Goal: Communication & Community: Answer question/provide support

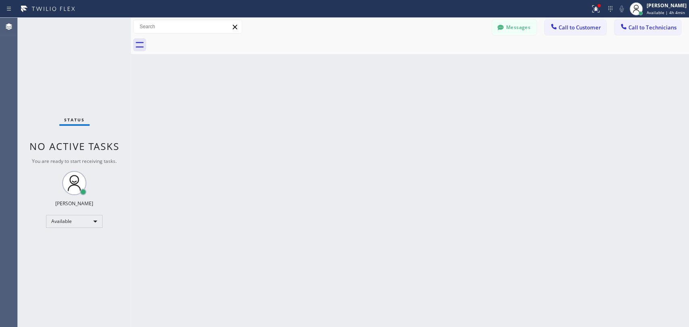
scroll to position [3461, 0]
drag, startPoint x: 607, startPoint y: 143, endPoint x: 586, endPoint y: 130, distance: 25.2
click at [607, 143] on div "Back to Dashboard Change Sender ID Customers Technicians [PERSON_NAME] [DATE] 0…" at bounding box center [410, 173] width 558 height 310
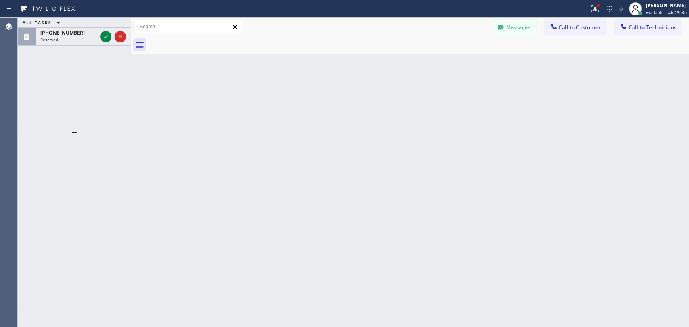
click at [512, 108] on div "Back to Dashboard Change Sender ID Customers Technicians [PERSON_NAME] [DATE] 0…" at bounding box center [410, 173] width 558 height 310
click at [52, 39] on span "Reserved" at bounding box center [49, 40] width 18 height 6
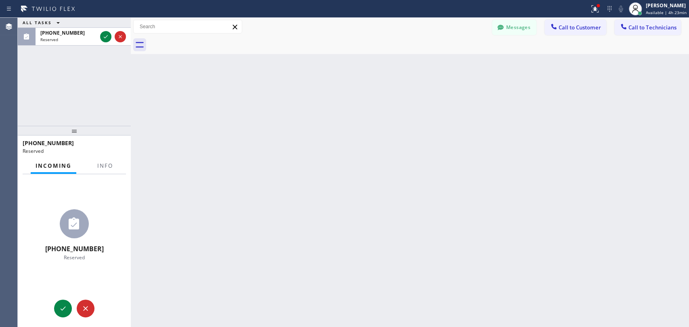
click at [102, 174] on div "Incoming Info [PHONE_NUMBER] Reserved Context Queue: [DSRs] Priority: 0 User 6 …" at bounding box center [74, 242] width 113 height 169
click at [103, 171] on button "Info" at bounding box center [104, 166] width 25 height 16
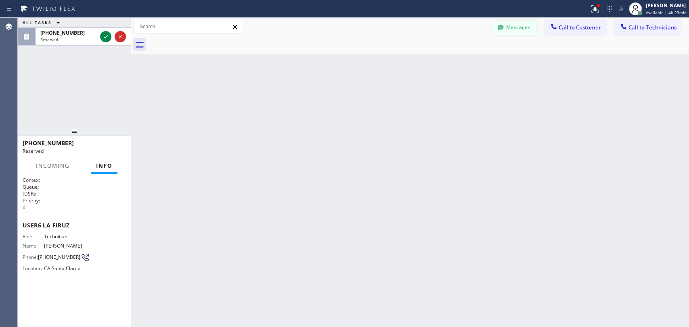
click at [506, 33] on div "Messages Call to Customer Call to Technicians Outbound call Location [GEOGRAPHI…" at bounding box center [410, 36] width 558 height 36
click at [510, 30] on button "Messages" at bounding box center [514, 27] width 44 height 15
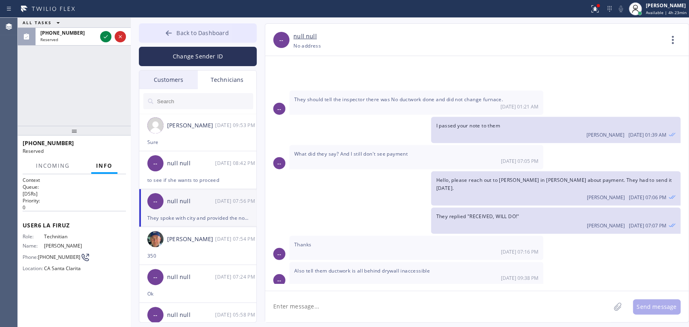
click at [231, 38] on button "Back to Dashboard" at bounding box center [198, 32] width 118 height 19
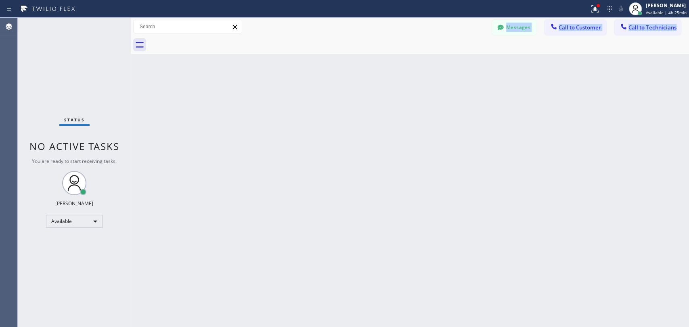
click at [211, 77] on div "Back to Dashboard Change Sender ID Customers Technicians [PERSON_NAME] [DATE] 0…" at bounding box center [410, 173] width 558 height 310
click at [495, 28] on button "Messages" at bounding box center [514, 27] width 44 height 15
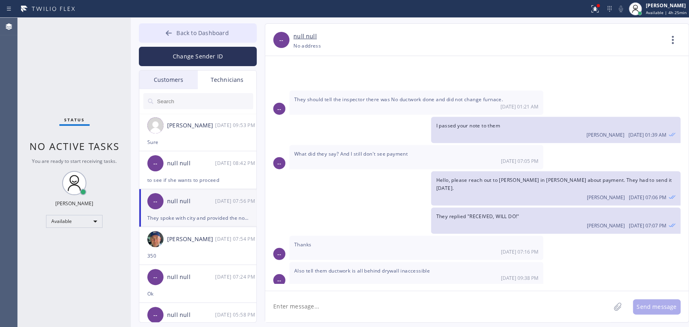
click at [197, 25] on button "Back to Dashboard" at bounding box center [198, 32] width 118 height 19
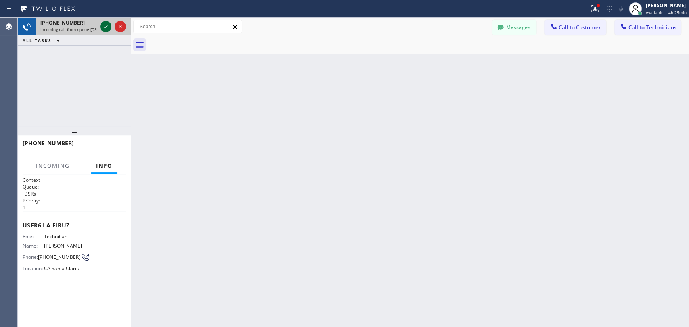
click at [105, 31] on icon at bounding box center [106, 27] width 10 height 10
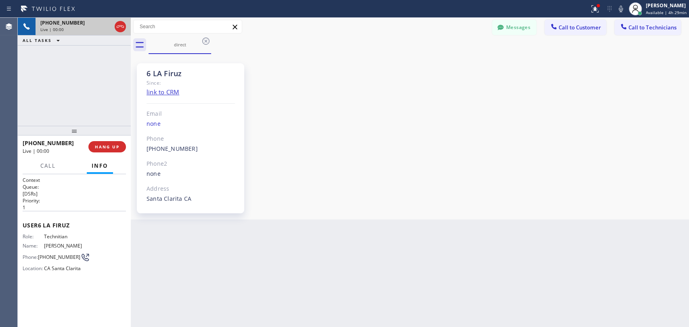
scroll to position [4906, 0]
click at [497, 27] on icon at bounding box center [500, 27] width 8 height 8
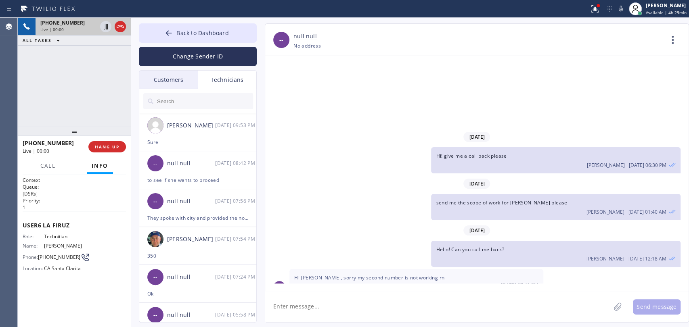
click at [172, 77] on div "Customers" at bounding box center [168, 80] width 59 height 19
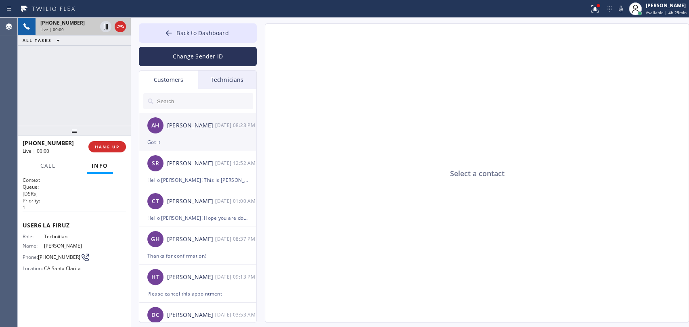
click at [191, 139] on div "Got it" at bounding box center [197, 142] width 101 height 9
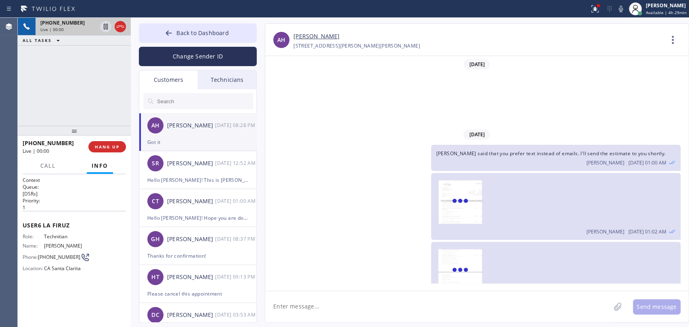
scroll to position [113, 0]
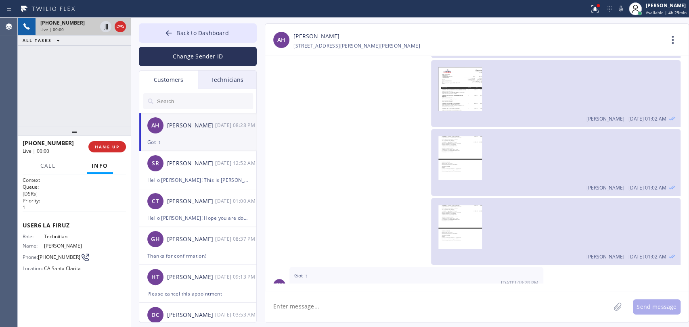
click at [313, 308] on textarea at bounding box center [437, 306] width 345 height 31
click at [471, 304] on textarea "To enrich screen reader interactions, please activate Accessibility in Grammarl…" at bounding box center [437, 306] width 345 height 31
click at [419, 310] on textarea "Hello [PERSON_NAME], how are you? I just want to check" at bounding box center [445, 306] width 360 height 31
click at [106, 147] on span "HANG UP" at bounding box center [107, 147] width 25 height 6
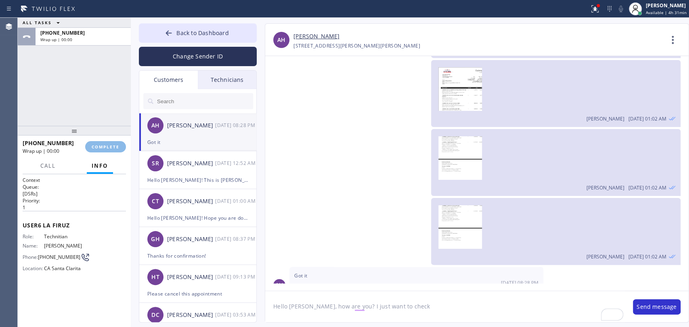
click at [448, 307] on textarea "Hello [PERSON_NAME], how are you? I just want to check" at bounding box center [445, 306] width 360 height 31
click at [425, 312] on textarea "Hello [PERSON_NAME], how are you? I just want to check" at bounding box center [445, 306] width 360 height 31
type textarea "Hello [PERSON_NAME], how are you? I just want to check if you would like to pro…"
click at [104, 149] on span "COMPLETE" at bounding box center [106, 147] width 28 height 6
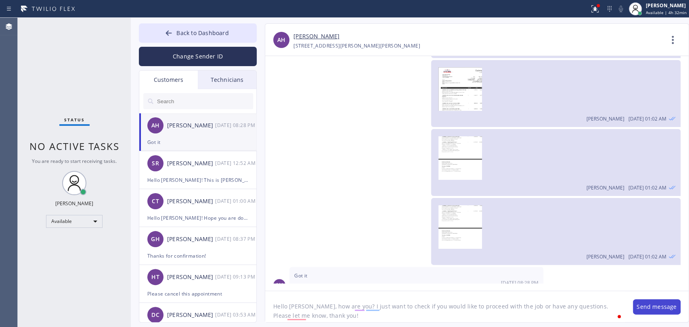
click at [643, 308] on button "Send message" at bounding box center [657, 307] width 48 height 15
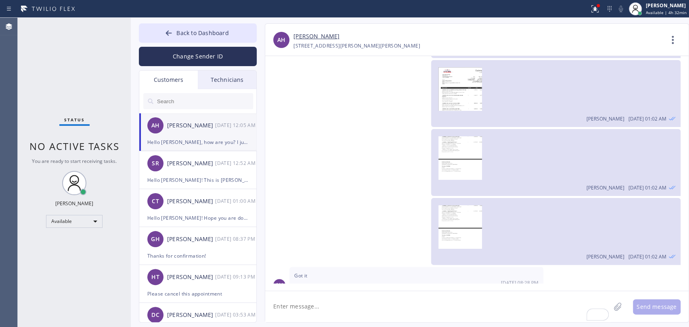
scroll to position [167, 0]
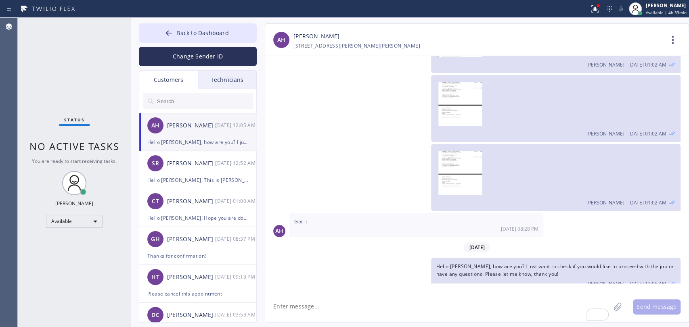
click at [183, 103] on input "text" at bounding box center [204, 101] width 97 height 16
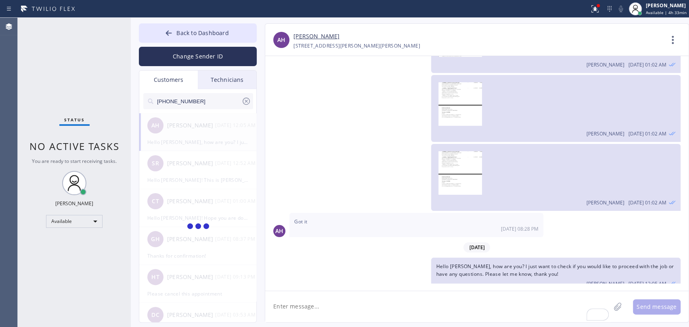
click at [196, 104] on input "[PHONE_NUMBER]" at bounding box center [198, 101] width 85 height 16
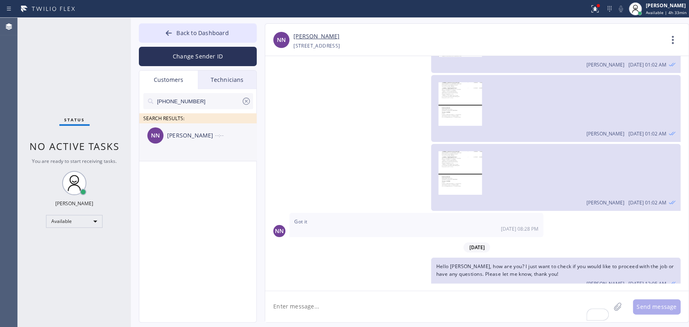
click at [181, 136] on div "[PERSON_NAME]" at bounding box center [191, 135] width 48 height 9
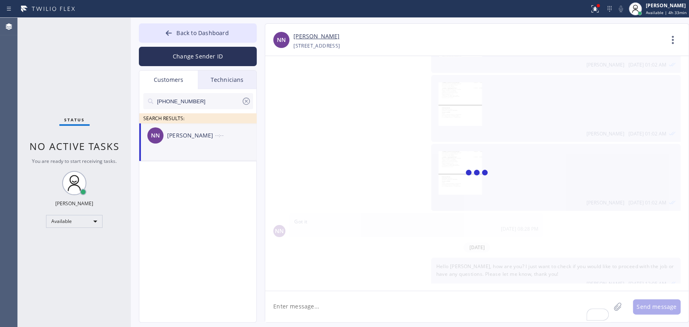
scroll to position [0, 0]
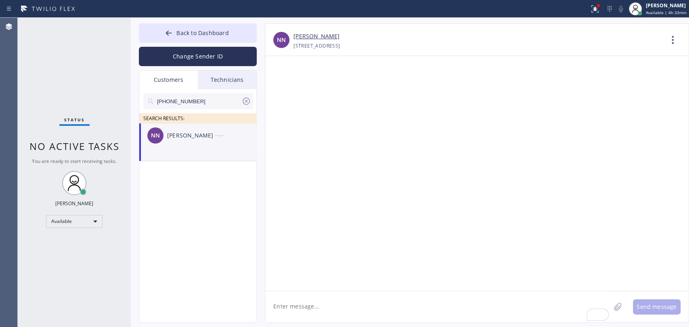
click at [305, 307] on textarea "To enrich screen reader interactions, please activate Accessibility in Grammarl…" at bounding box center [437, 306] width 345 height 31
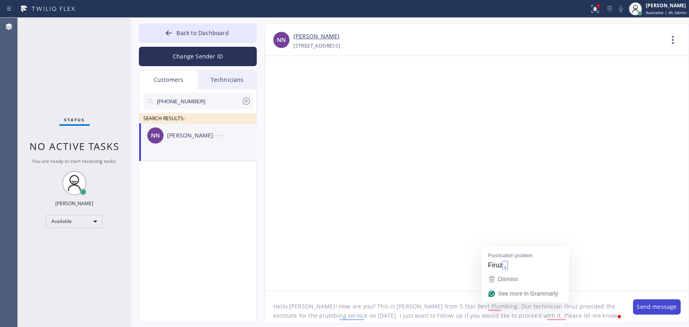
type textarea "Hello [PERSON_NAME]! How are you? This is [PERSON_NAME] from 5 Star Best Plumbi…"
click at [670, 310] on button "Send message" at bounding box center [657, 307] width 48 height 15
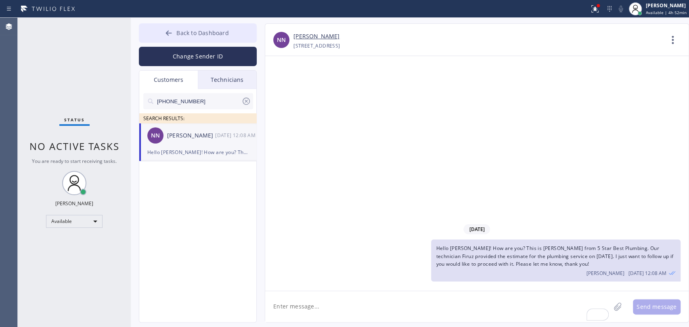
click at [204, 38] on button "Back to Dashboard" at bounding box center [198, 32] width 118 height 19
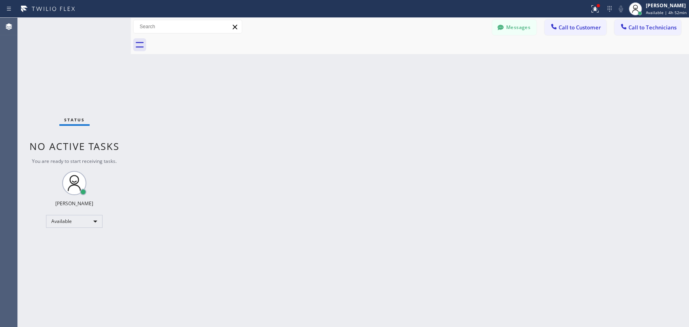
click at [578, 29] on span "Call to Customer" at bounding box center [580, 27] width 42 height 7
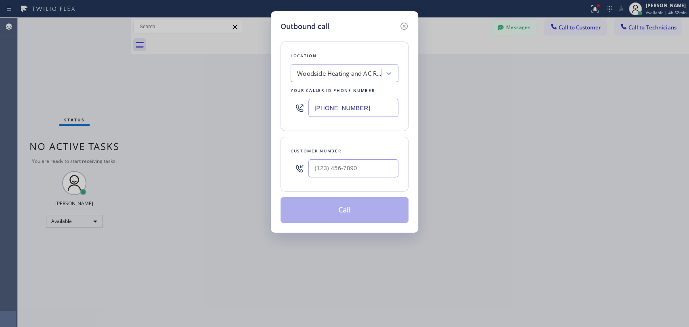
click at [326, 67] on div "Woodside Heating and AC Repair" at bounding box center [337, 74] width 88 height 14
paste input "HVAC Alliance Expert"
type input "HVAC Alliance Expert"
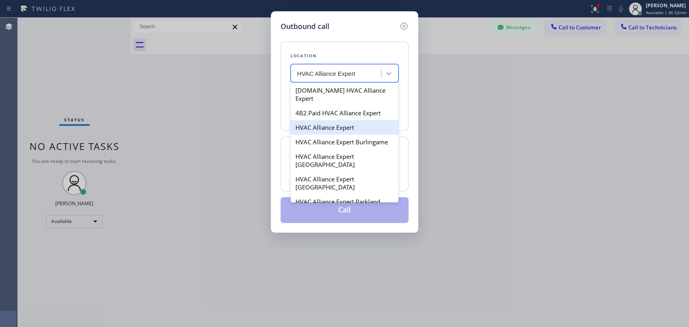
click at [329, 120] on div "HVAC Alliance Expert" at bounding box center [345, 127] width 108 height 15
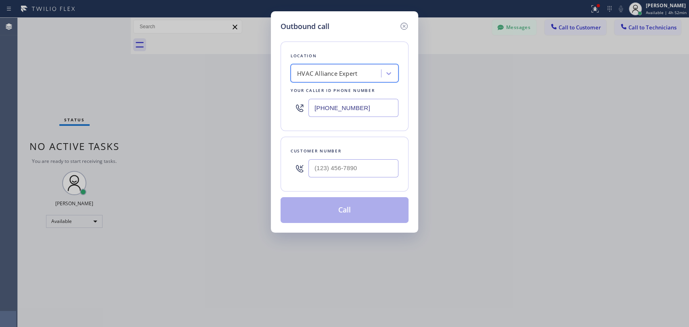
click at [334, 70] on div "HVAC Alliance Expert" at bounding box center [327, 73] width 60 height 9
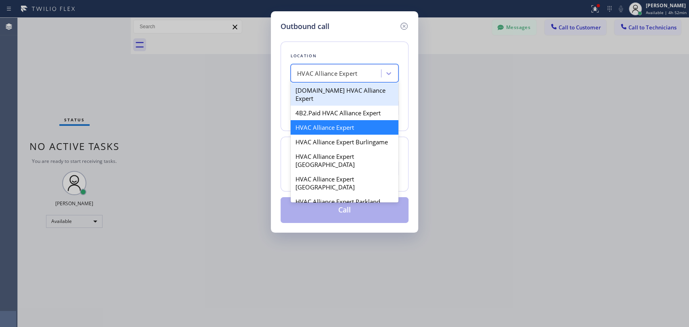
click at [336, 106] on div "4B2.Paid HVAC Alliance Expert" at bounding box center [345, 113] width 108 height 15
type input "[PHONE_NUMBER]"
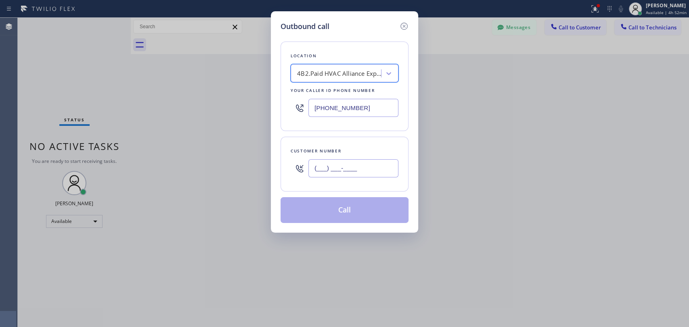
click at [318, 163] on input "(___) ___-____" at bounding box center [353, 168] width 90 height 18
paste input "949) 356-2012"
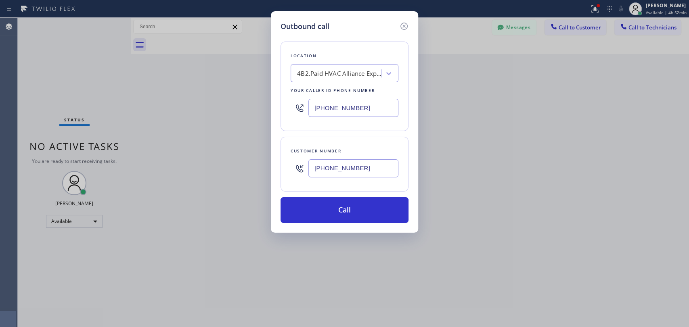
type input "[PHONE_NUMBER]"
click at [354, 110] on input "[PHONE_NUMBER]" at bounding box center [353, 108] width 90 height 18
paste input "66) 875-2471"
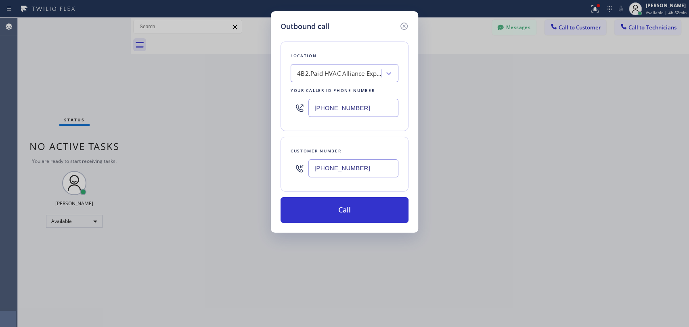
type input "[PHONE_NUMBER]"
click at [352, 140] on div "Customer number [PHONE_NUMBER]" at bounding box center [345, 164] width 128 height 55
click at [317, 207] on button "Call" at bounding box center [345, 210] width 128 height 26
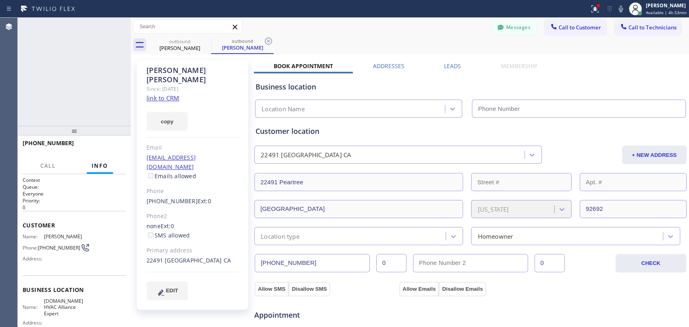
type input "[PHONE_NUMBER]"
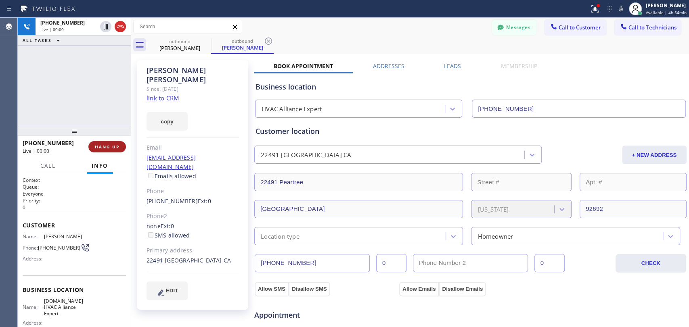
click at [112, 146] on span "HANG UP" at bounding box center [107, 147] width 25 height 6
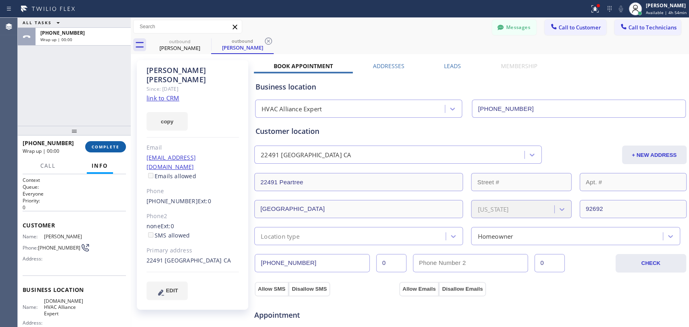
click at [115, 149] on button "COMPLETE" at bounding box center [105, 146] width 41 height 11
click at [103, 118] on div "ALL TASKS ALL TASKS ACTIVE TASKS TASKS IN WRAP UP [PHONE_NUMBER] Wrap up | 00:00" at bounding box center [74, 72] width 113 height 108
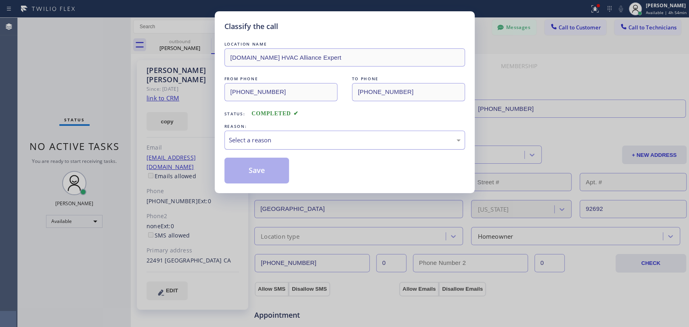
click at [315, 133] on div "Select a reason" at bounding box center [344, 140] width 241 height 19
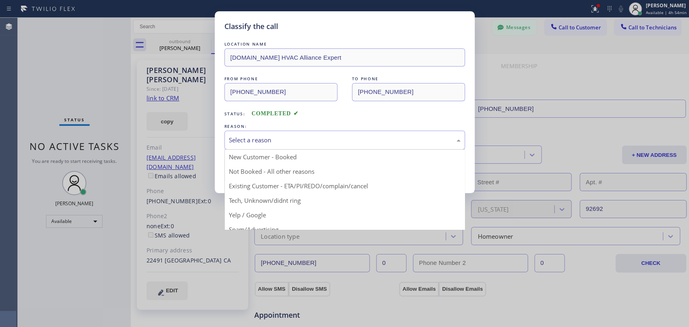
click at [249, 172] on button "Save" at bounding box center [256, 171] width 65 height 26
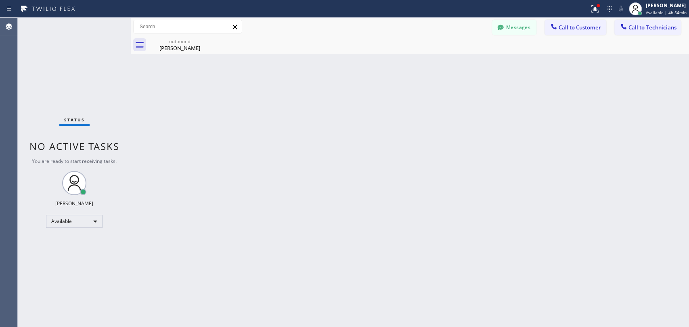
click at [513, 23] on button "Messages" at bounding box center [514, 27] width 44 height 15
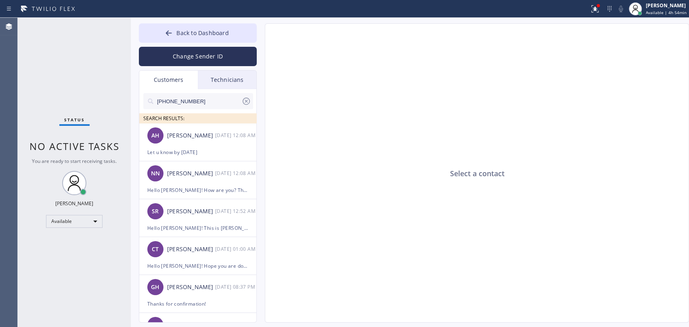
click at [210, 78] on div "Technicians" at bounding box center [227, 80] width 59 height 19
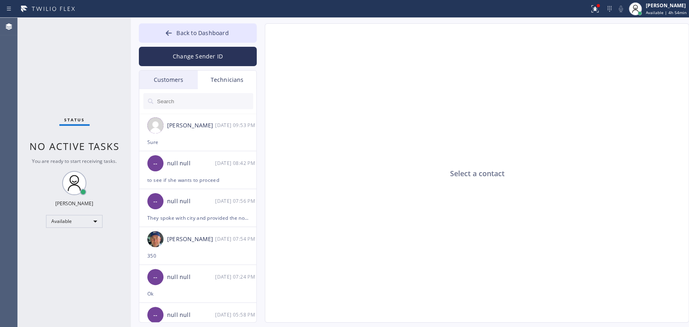
click at [170, 75] on div "Customers" at bounding box center [168, 80] width 59 height 19
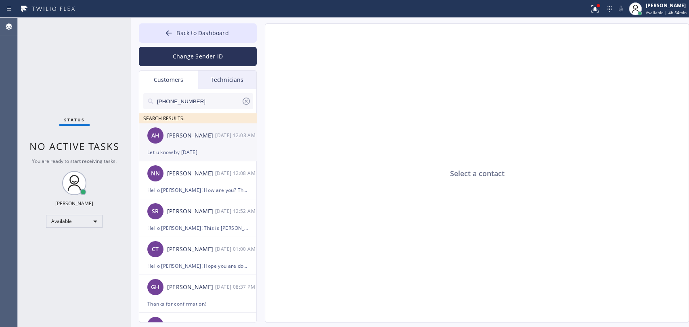
click at [184, 139] on div "[PERSON_NAME]" at bounding box center [191, 135] width 48 height 9
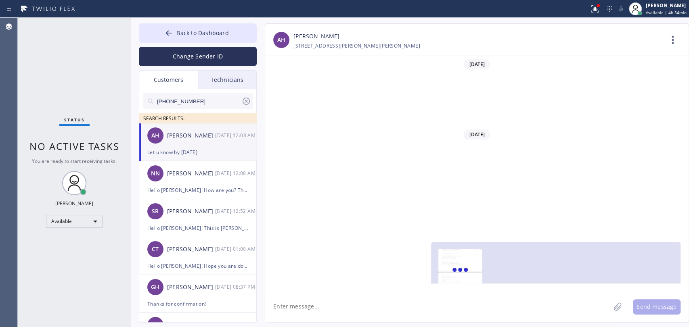
scroll to position [193, 0]
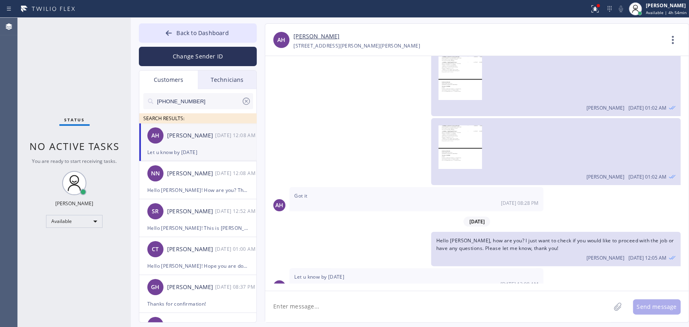
click at [300, 291] on div "Send message" at bounding box center [476, 306] width 423 height 31
click at [297, 304] on textarea at bounding box center [437, 306] width 345 height 31
click at [297, 304] on textarea "To enrich screen reader interactions, please activate Accessibility in Grammarl…" at bounding box center [437, 306] width 345 height 31
type textarea "Sounds good, thank you for the update!"
click at [643, 305] on button "Send message" at bounding box center [657, 307] width 48 height 15
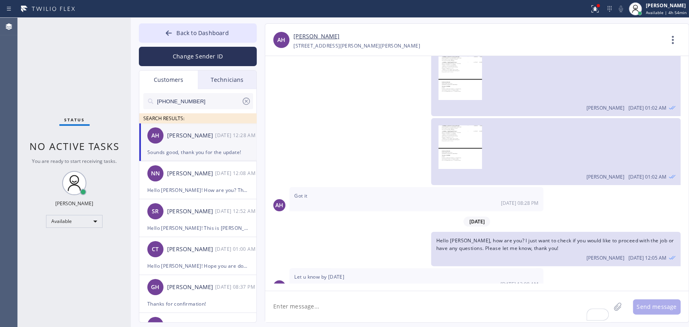
scroll to position [221, 0]
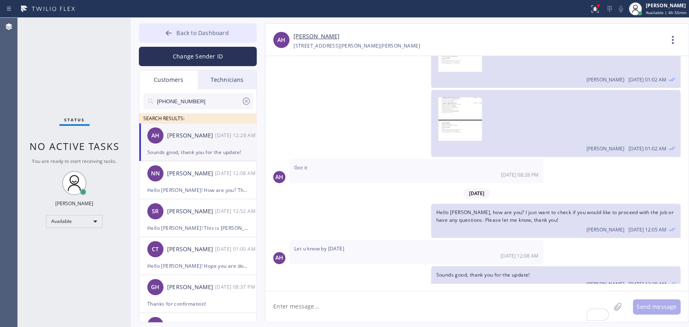
click at [192, 31] on span "Back to Dashboard" at bounding box center [202, 33] width 52 height 8
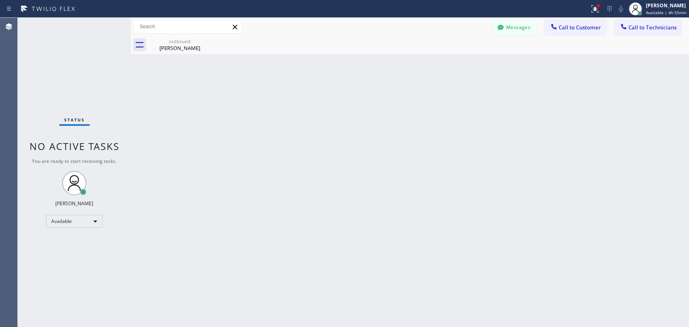
click at [582, 36] on div "outbound [PERSON_NAME]" at bounding box center [419, 45] width 540 height 18
click at [576, 28] on span "Call to Customer" at bounding box center [580, 27] width 42 height 7
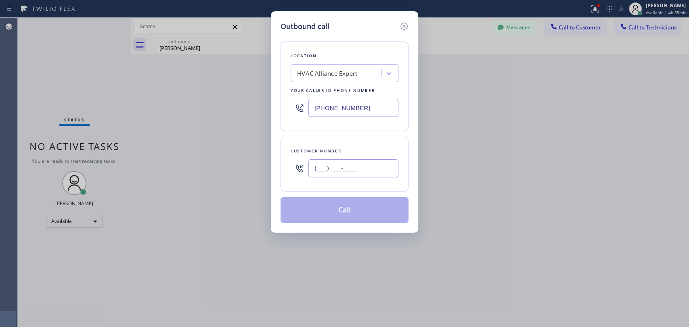
click at [365, 168] on input "(___) ___-____" at bounding box center [353, 168] width 90 height 18
paste input "323) 513-3054"
type input "[PHONE_NUMBER]"
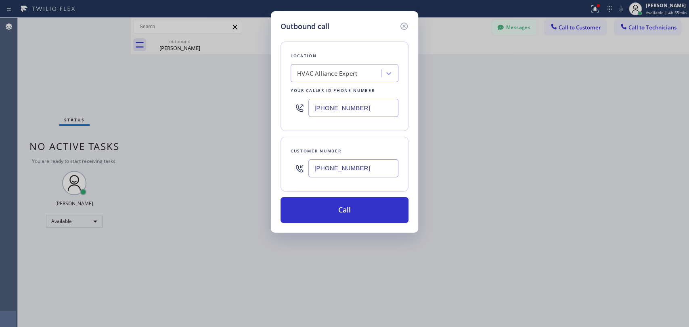
drag, startPoint x: 363, startPoint y: 84, endPoint x: 355, endPoint y: 75, distance: 12.0
click at [362, 84] on div "Location HVAC Alliance Expert Your caller id phone number [PHONE_NUMBER]" at bounding box center [345, 87] width 128 height 90
click at [355, 75] on div "HVAC Alliance Expert" at bounding box center [327, 73] width 60 height 9
paste input "Home Alliance"
type input "Home Alliance"
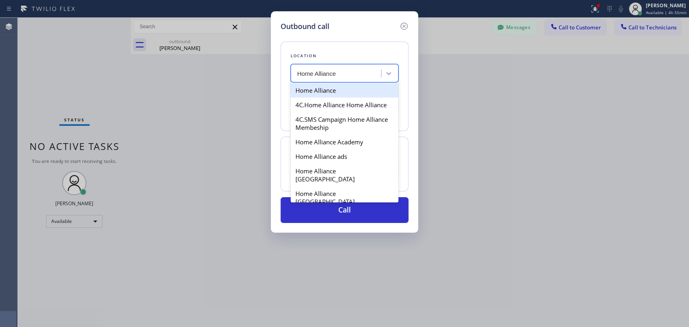
click at [330, 87] on div "Home Alliance" at bounding box center [345, 90] width 108 height 15
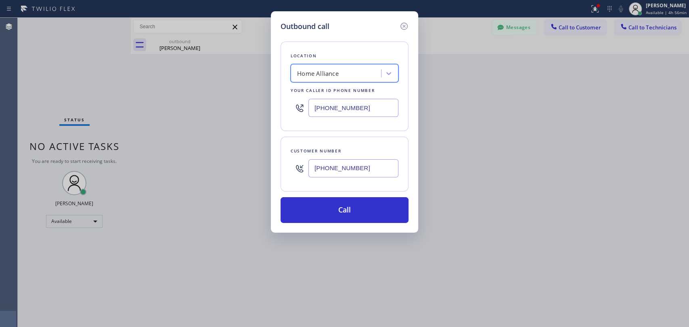
click at [353, 108] on input "[PHONE_NUMBER]" at bounding box center [353, 108] width 90 height 18
paste input "text"
type input "[PHONE_NUMBER]"
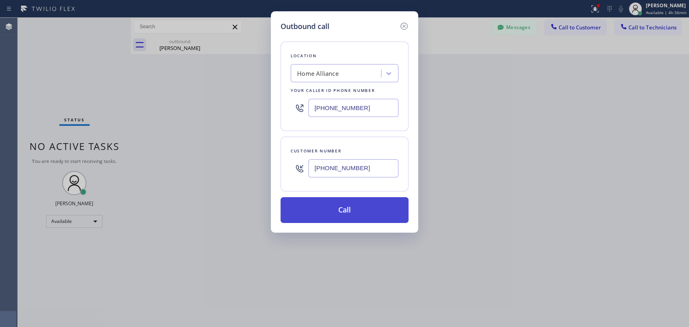
click at [330, 216] on button "Call" at bounding box center [345, 210] width 128 height 26
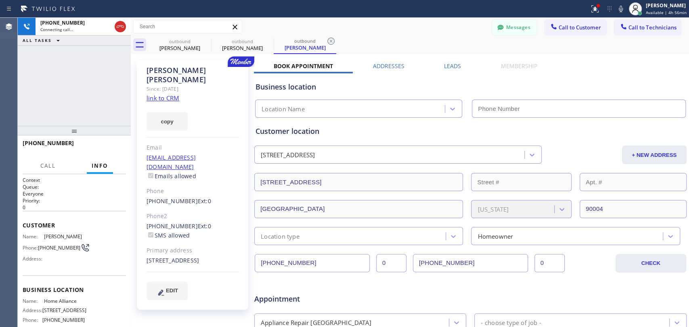
type input "[PHONE_NUMBER]"
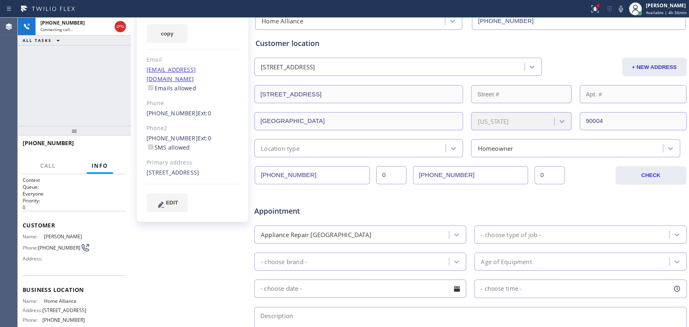
scroll to position [224, 0]
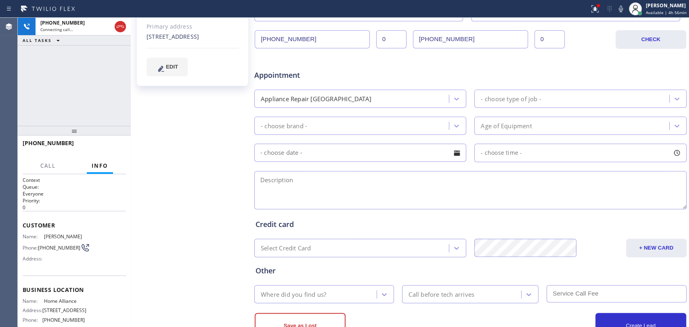
click at [289, 206] on textarea at bounding box center [470, 190] width 432 height 38
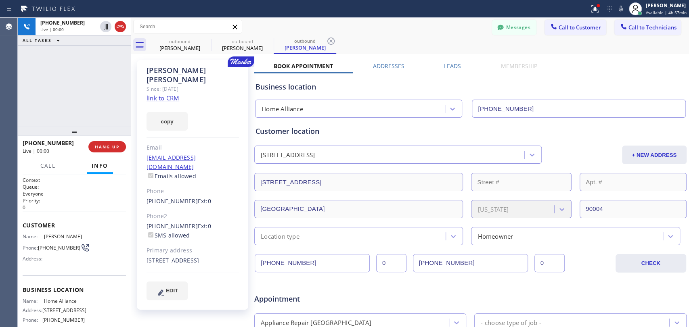
type textarea "for your review, i just want to follow up if you received it, please let me kno…"
click at [115, 147] on span "HANG UP" at bounding box center [107, 147] width 25 height 6
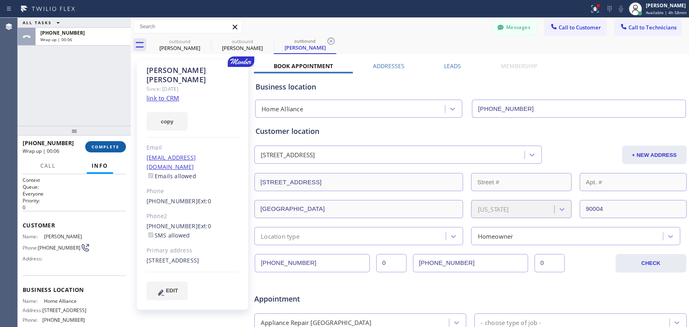
click at [110, 149] on span "COMPLETE" at bounding box center [106, 147] width 28 height 6
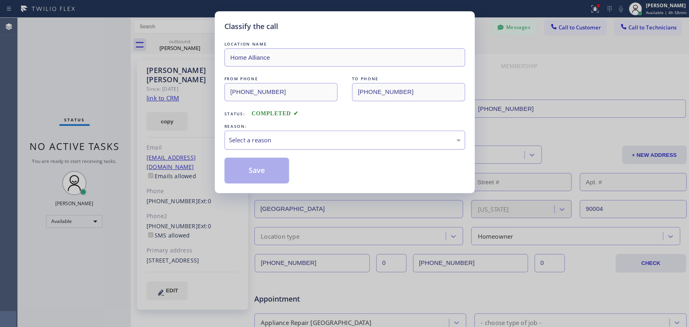
drag, startPoint x: 283, startPoint y: 155, endPoint x: 280, endPoint y: 147, distance: 8.3
click at [283, 155] on div "LOCATION NAME Home Alliance FROM PHONE [PHONE_NUMBER] TO PHONE [PHONE_NUMBER] S…" at bounding box center [344, 112] width 241 height 144
drag, startPoint x: 280, startPoint y: 147, endPoint x: 275, endPoint y: 143, distance: 6.1
click at [279, 146] on div "Select a reason" at bounding box center [344, 140] width 241 height 19
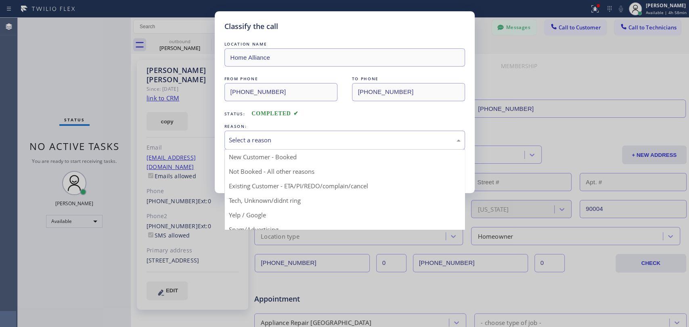
drag, startPoint x: 262, startPoint y: 192, endPoint x: 263, endPoint y: 182, distance: 9.7
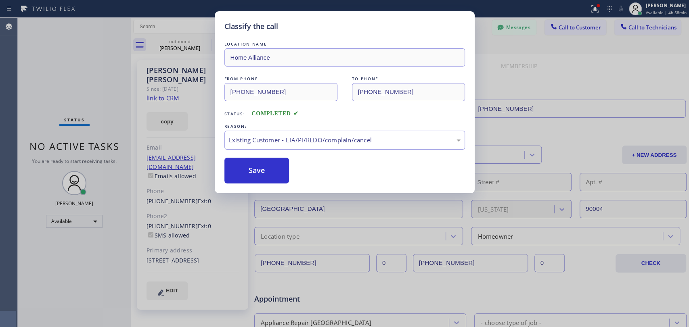
click at [265, 165] on button "Save" at bounding box center [256, 171] width 65 height 26
click at [501, 29] on div "Classify the call LOCATION NAME Home Alliance FROM PHONE [PHONE_NUMBER] TO PHON…" at bounding box center [344, 163] width 689 height 327
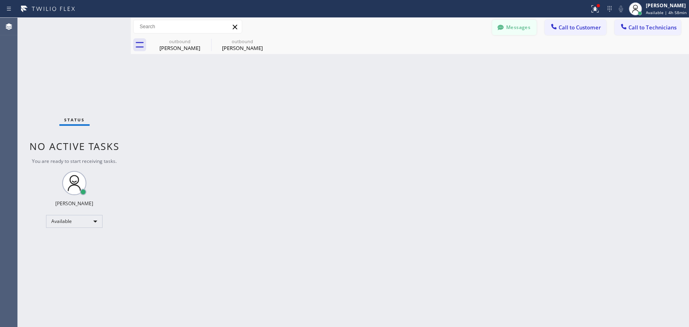
click at [502, 28] on icon at bounding box center [500, 27] width 6 height 5
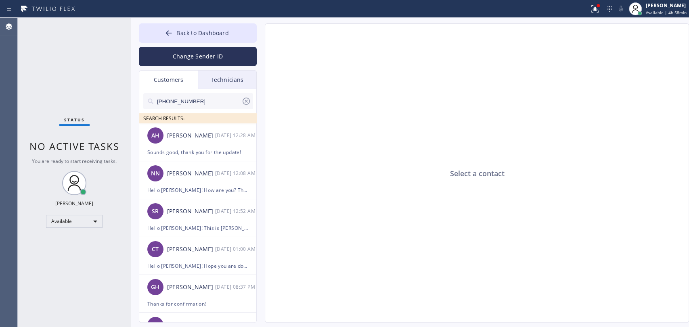
drag, startPoint x: 231, startPoint y: 82, endPoint x: 216, endPoint y: 94, distance: 20.1
click at [231, 82] on div "Technicians" at bounding box center [227, 80] width 59 height 19
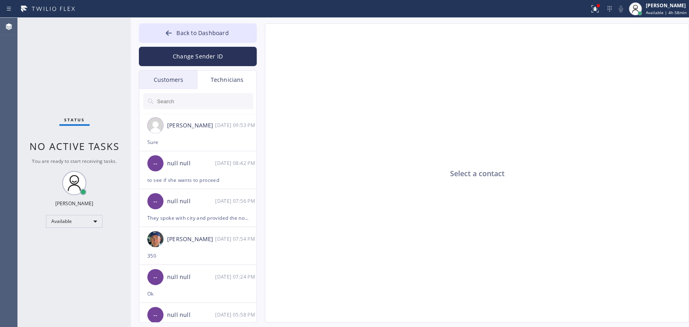
click at [215, 94] on input "text" at bounding box center [204, 101] width 97 height 16
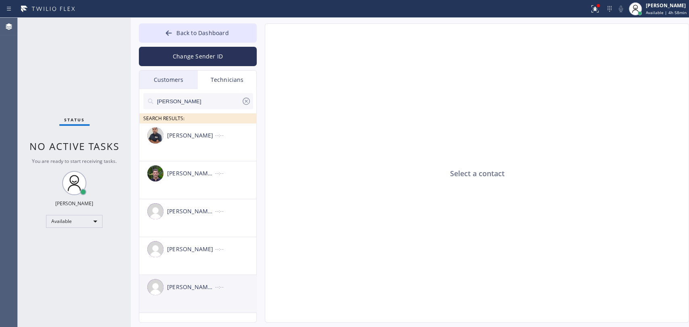
type input "[PERSON_NAME]"
click at [189, 301] on li "[PERSON_NAME] [PERSON_NAME] --:--" at bounding box center [198, 294] width 118 height 38
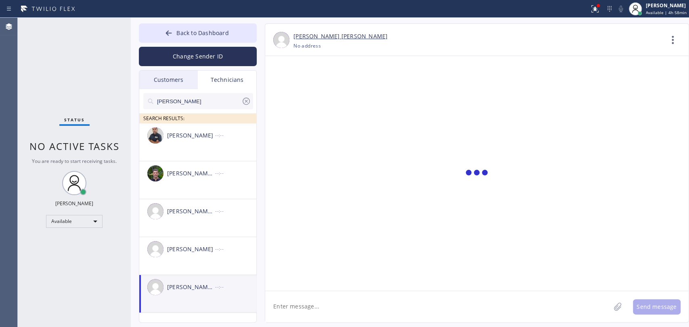
click at [351, 305] on textarea at bounding box center [437, 306] width 345 height 31
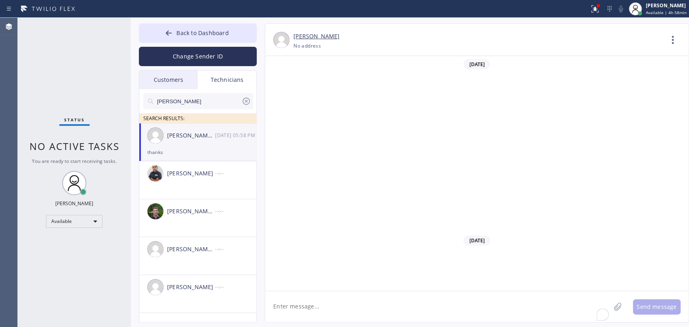
scroll to position [9558, 0]
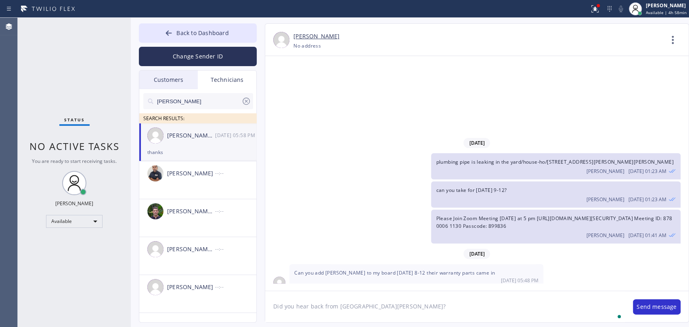
type textarea "Did you hear back from [GEOGRAPHIC_DATA][PERSON_NAME]?"
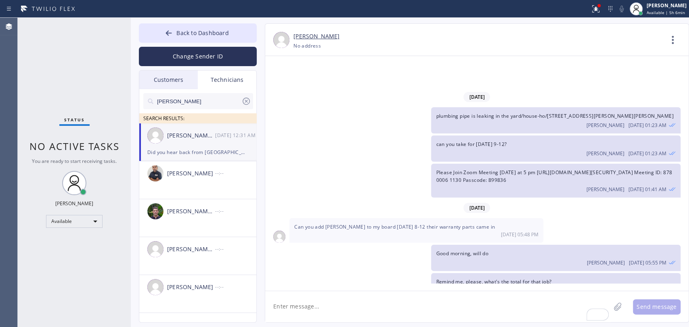
click at [187, 82] on div "Customers" at bounding box center [168, 80] width 59 height 19
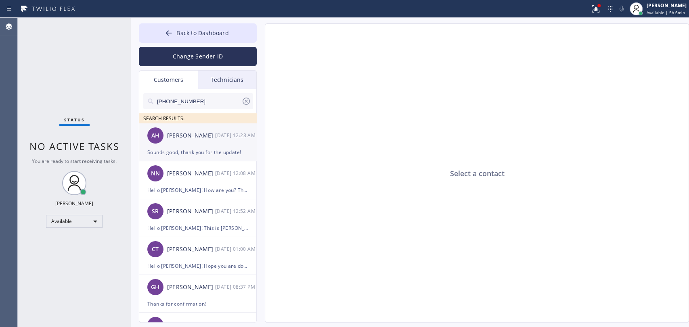
click at [206, 140] on div "[PERSON_NAME] [DATE] 12:28 AM" at bounding box center [198, 136] width 118 height 24
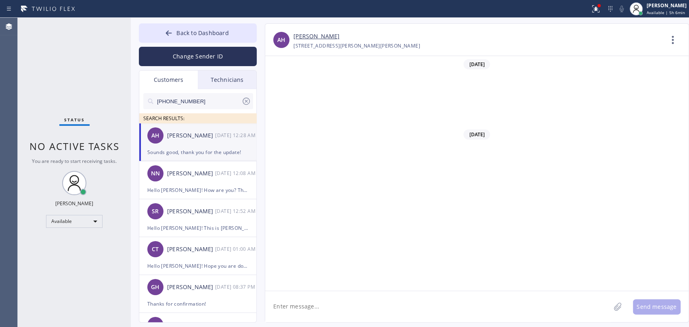
scroll to position [221, 0]
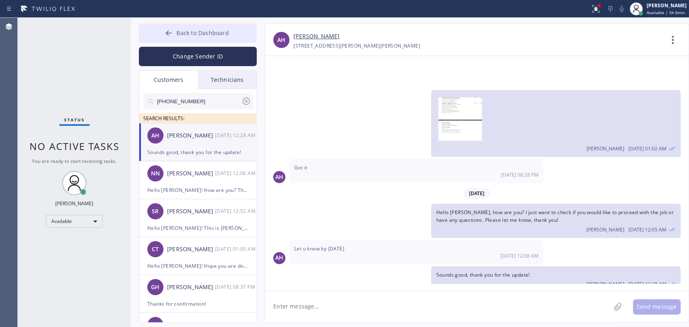
click at [190, 29] on span "Back to Dashboard" at bounding box center [202, 33] width 52 height 8
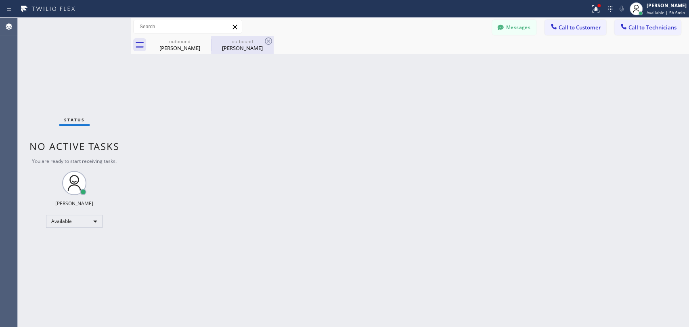
drag, startPoint x: 165, startPoint y: 39, endPoint x: 215, endPoint y: 52, distance: 51.7
click at [165, 40] on div "outbound [PERSON_NAME]" at bounding box center [179, 45] width 61 height 18
type input "[PHONE_NUMBER]"
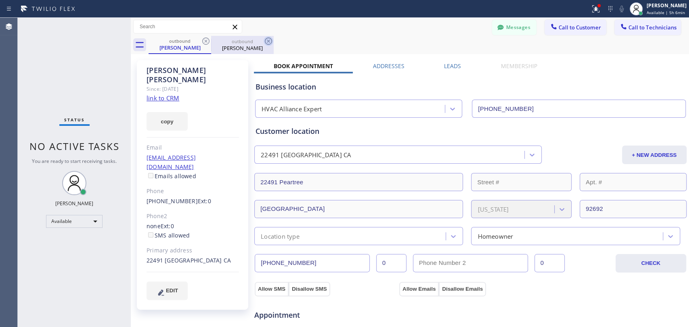
click at [209, 42] on icon at bounding box center [206, 41] width 10 height 10
type input "[PHONE_NUMBER]"
type textarea "for your review, i just want to follow up if you received it, please let me kno…"
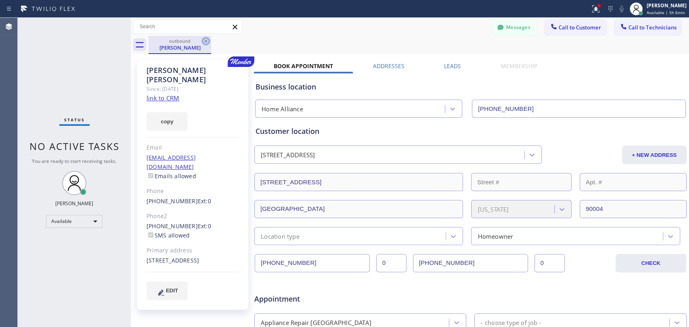
click at [208, 42] on icon at bounding box center [206, 41] width 10 height 10
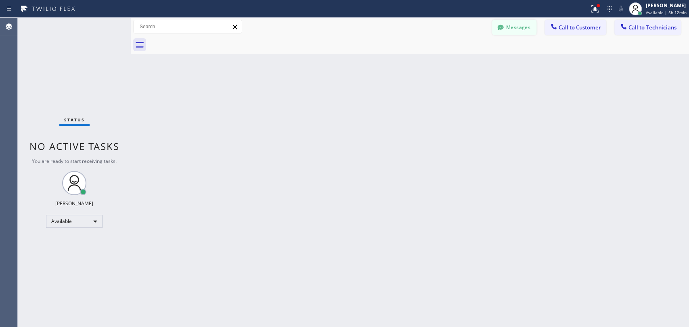
click at [501, 26] on icon at bounding box center [500, 27] width 6 height 5
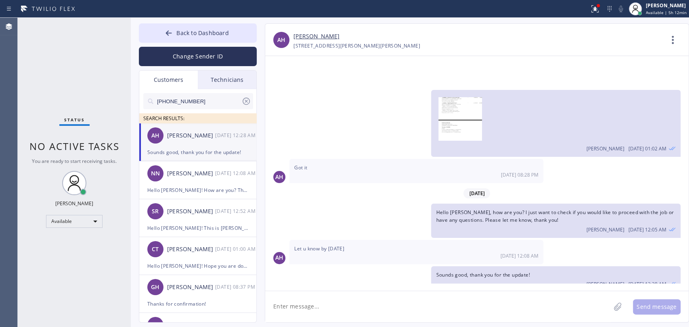
click at [221, 83] on div "Technicians" at bounding box center [227, 80] width 59 height 19
click at [0, 0] on input "[PERSON_NAME]" at bounding box center [0, 0] width 0 height 0
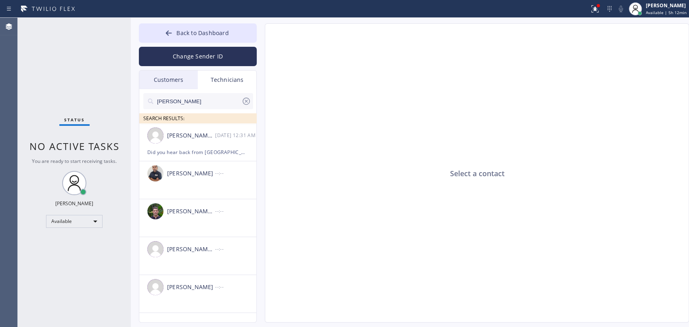
click at [214, 94] on input "[PERSON_NAME]" at bounding box center [198, 101] width 85 height 16
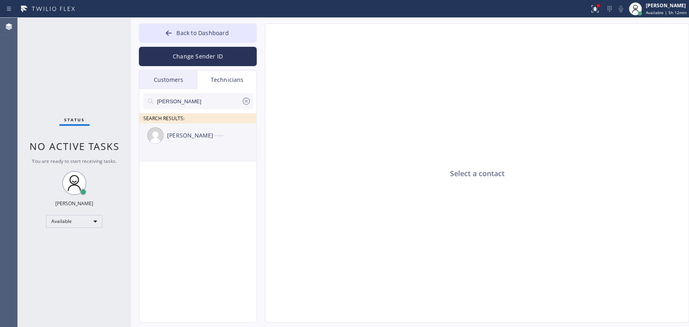
type input "[PERSON_NAME]"
click at [165, 141] on div "[PERSON_NAME] --:--" at bounding box center [198, 136] width 118 height 24
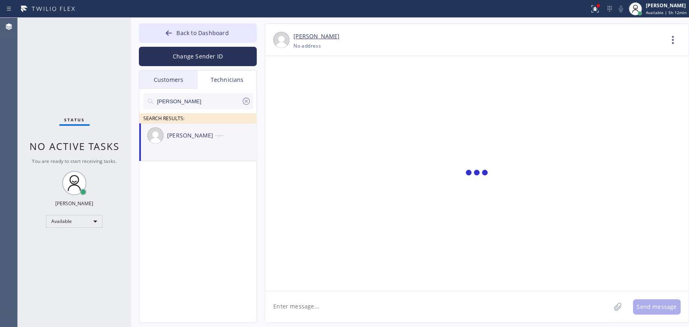
click at [333, 284] on div at bounding box center [476, 173] width 423 height 235
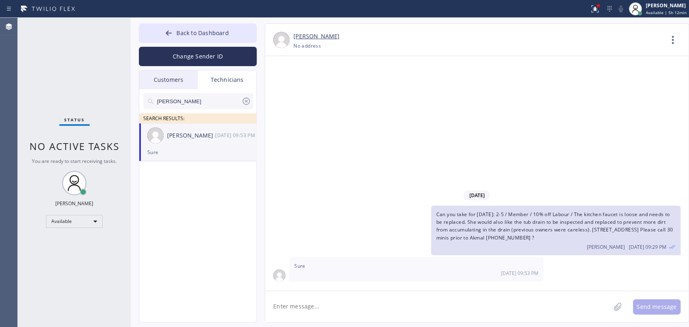
click at [322, 298] on textarea at bounding box center [437, 306] width 345 height 31
paste textarea "1-4|$69| small pinhole leak coming from a pipe in the crawlspace (accessible) a…"
type textarea "1-4|$69| small pinhole leak coming from a pipe in the crawlspace (accessible) a…"
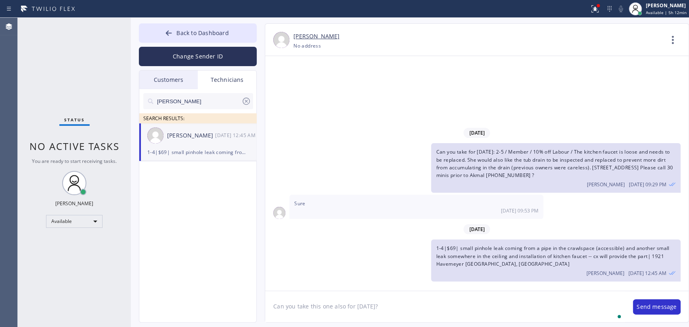
type textarea "Can you take this one also for [DATE]?"
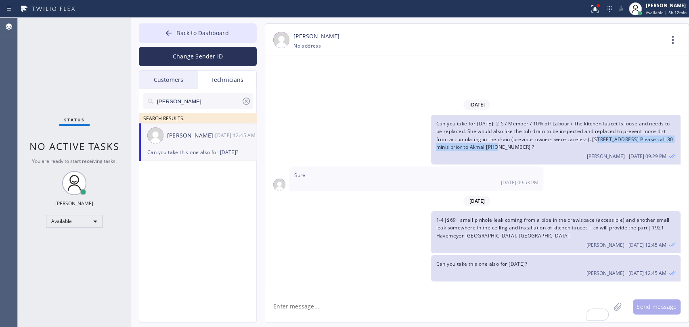
drag, startPoint x: 592, startPoint y: 140, endPoint x: 489, endPoint y: 151, distance: 103.5
click at [489, 151] on span "Can you take for [DATE]: 2-5 / Member / 10% off Labour / The kitchen faucet is …" at bounding box center [554, 135] width 237 height 30
copy span "[STREET_ADDRESS]"
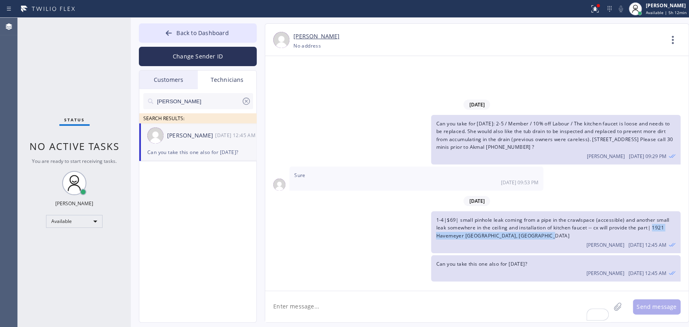
drag, startPoint x: 563, startPoint y: 234, endPoint x: 654, endPoint y: 228, distance: 91.8
click at [654, 228] on div "1-4|$69| small pinhole leak coming from a pipe in the crawlspace (accessible) a…" at bounding box center [555, 233] width 249 height 42
copy span "[STREET_ADDRESS][PERSON_NAME]"
click at [298, 322] on textarea "To enrich screen reader interactions, please activate Accessibility in Grammarl…" at bounding box center [437, 306] width 345 height 31
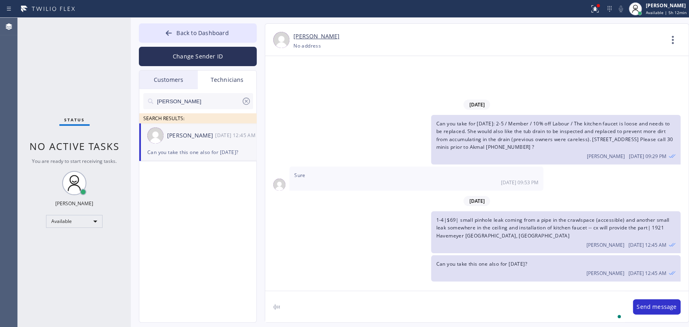
type textarea "ф"
type textarea "30-40 minutes away from each other"
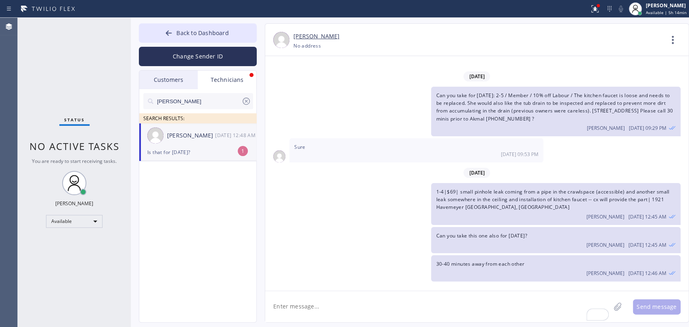
scroll to position [12, 0]
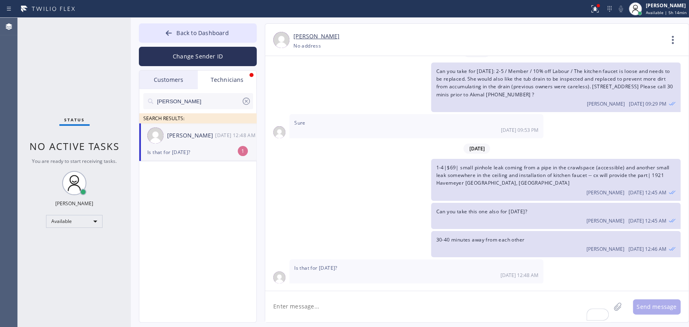
drag, startPoint x: 320, startPoint y: 303, endPoint x: 323, endPoint y: 300, distance: 4.6
click at [320, 303] on textarea "To enrich screen reader interactions, please activate Accessibility in Grammarl…" at bounding box center [437, 306] width 345 height 31
type textarea "for [DATE]"
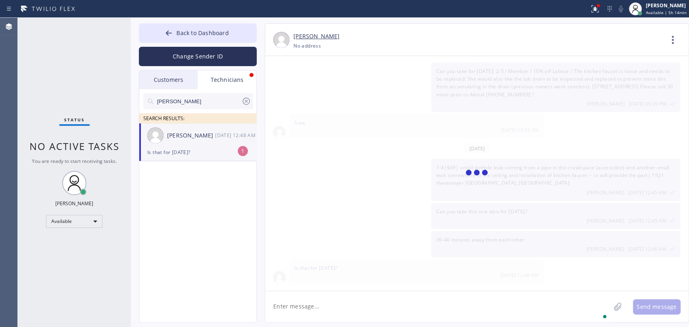
scroll to position [40, 0]
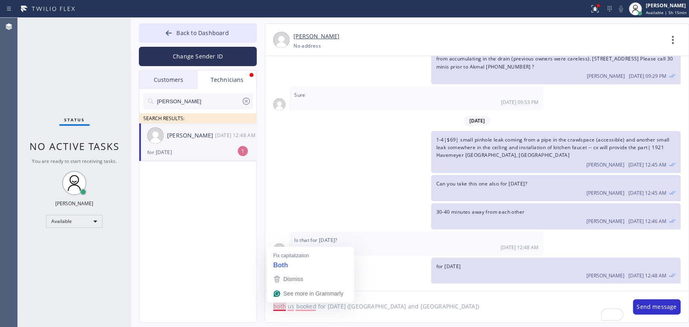
click at [289, 306] on textarea "both us booked for [DATE] ([GEOGRAPHIC_DATA] and [GEOGRAPHIC_DATA])" at bounding box center [445, 306] width 360 height 31
type textarea "both are booked for [DATE] ([GEOGRAPHIC_DATA] and [GEOGRAPHIC_DATA])"
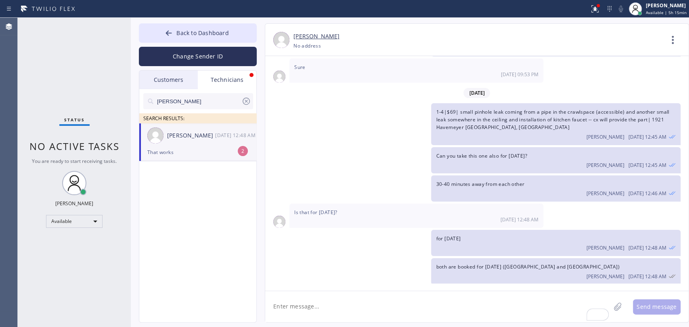
scroll to position [94, 0]
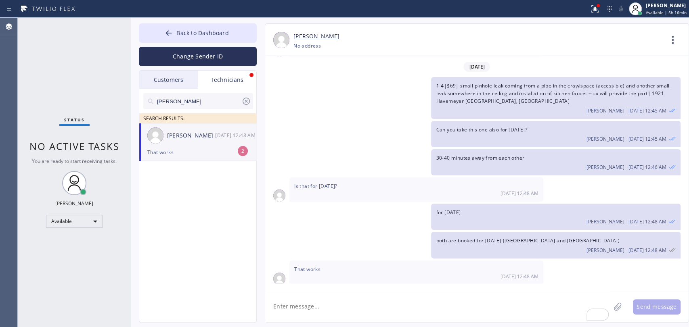
click at [173, 152] on div "That works" at bounding box center [197, 152] width 101 height 9
click at [343, 312] on textarea "To enrich screen reader interactions, please activate Accessibility in Grammarl…" at bounding box center [437, 306] width 345 height 31
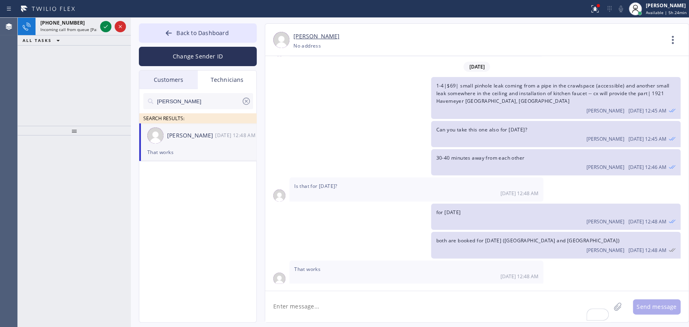
click at [40, 13] on icon at bounding box center [48, 8] width 61 height 13
click at [46, 19] on span "[PHONE_NUMBER]" at bounding box center [62, 22] width 44 height 7
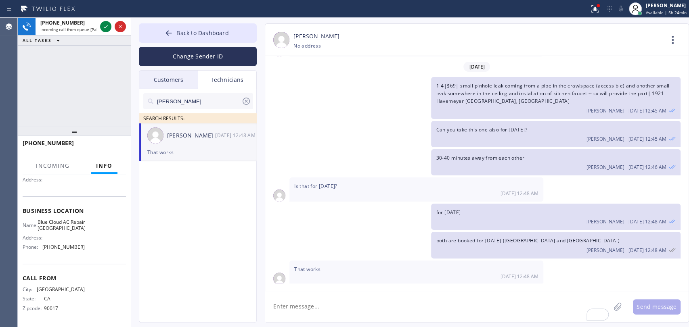
scroll to position [87, 0]
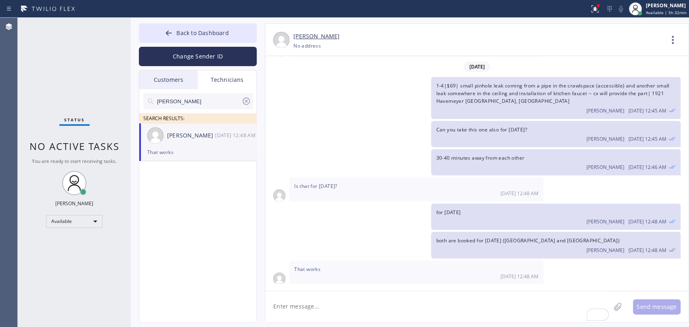
drag, startPoint x: 173, startPoint y: 80, endPoint x: 239, endPoint y: 85, distance: 65.6
click at [173, 80] on div "Customers" at bounding box center [168, 80] width 59 height 19
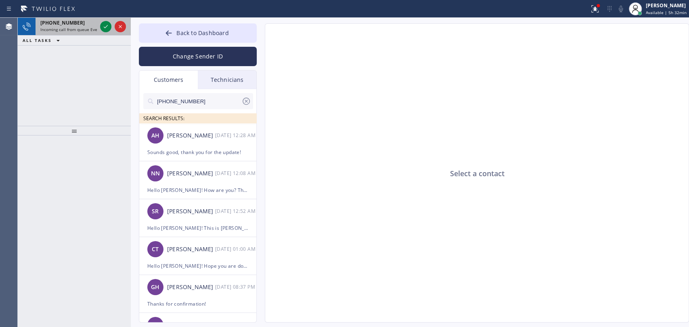
click at [67, 27] on span "Incoming call from queue Everybody" at bounding box center [75, 30] width 70 height 6
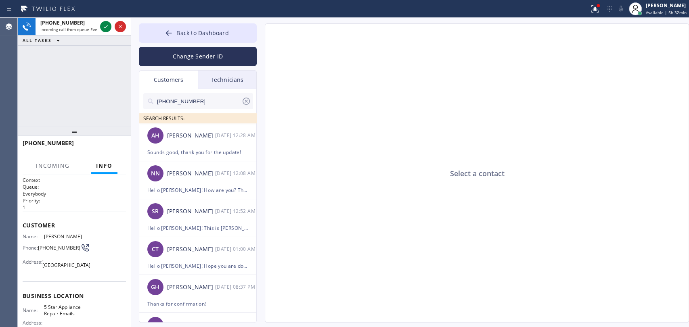
click at [70, 131] on div at bounding box center [74, 131] width 113 height 10
click at [191, 32] on span "Back to Dashboard" at bounding box center [202, 33] width 52 height 8
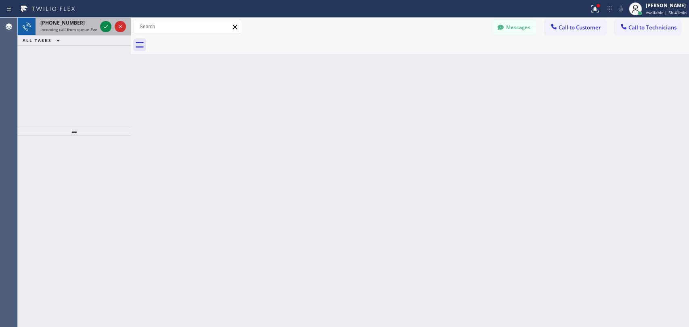
click at [67, 33] on div "[PHONE_NUMBER] Incoming call from queue Everybody" at bounding box center [67, 27] width 63 height 18
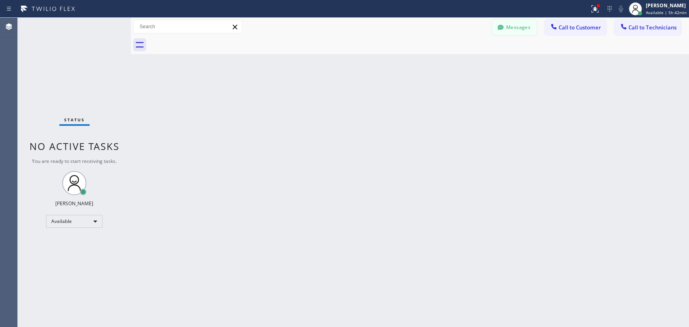
click at [507, 24] on button "Messages" at bounding box center [514, 27] width 44 height 15
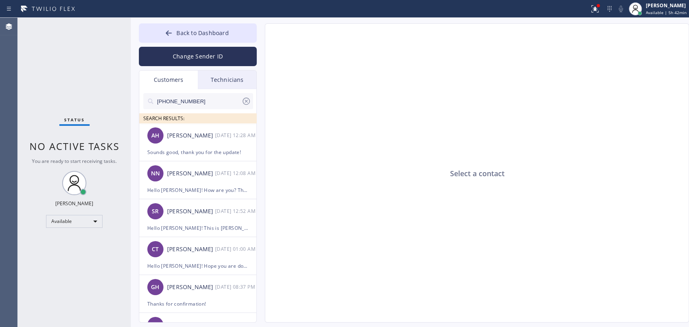
click at [224, 81] on div "Technicians" at bounding box center [227, 80] width 59 height 19
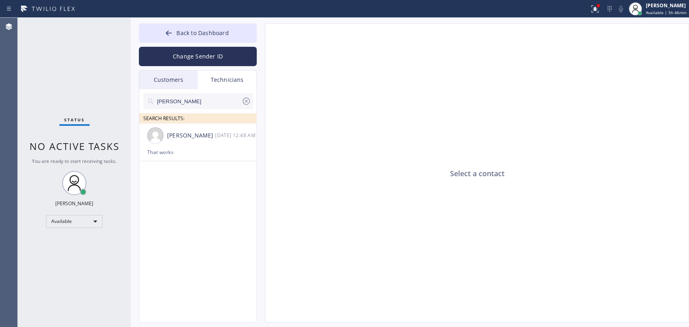
click at [205, 82] on div "Technicians" at bounding box center [227, 80] width 59 height 19
click at [203, 97] on input "[PERSON_NAME]" at bounding box center [198, 101] width 85 height 16
type input "[PERSON_NAME]"
click at [213, 146] on div "[PERSON_NAME] --:--" at bounding box center [198, 136] width 118 height 24
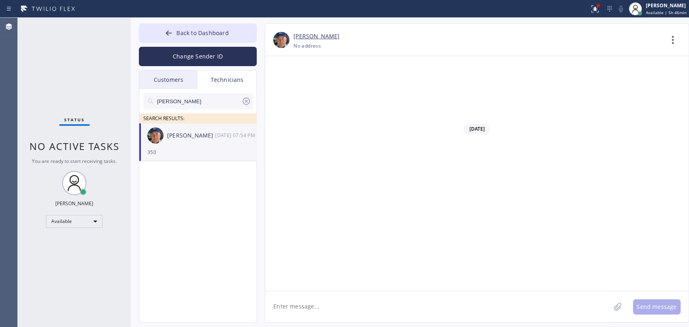
scroll to position [88500, 0]
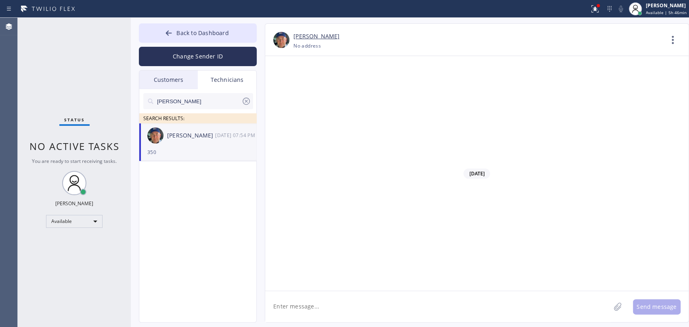
copy span "Estimate for main water line replacement 50 feet tranche excavation 50 feet 1 i…"
click at [202, 43] on div "Change Sender ID" at bounding box center [198, 54] width 118 height 23
click at [228, 37] on button "Back to Dashboard" at bounding box center [198, 32] width 118 height 19
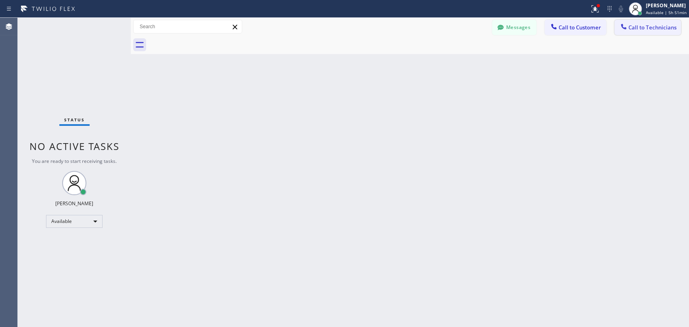
click at [662, 28] on span "Call to Technicians" at bounding box center [652, 27] width 48 height 7
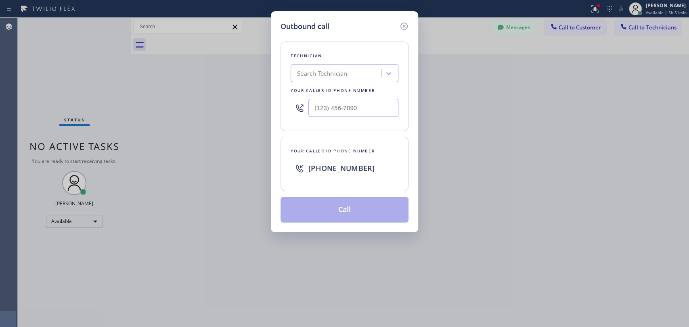
click at [354, 49] on div "Technician Search Technician Your caller id phone number" at bounding box center [345, 87] width 128 height 90
click at [335, 73] on div "Search Technician" at bounding box center [337, 74] width 88 height 14
type input "sevak"
click at [318, 84] on div "Technician option Michael Jr Garcia, selected. option Sevak Shirvanian focused,…" at bounding box center [345, 87] width 128 height 90
click at [318, 80] on div "Search Technician" at bounding box center [337, 74] width 88 height 14
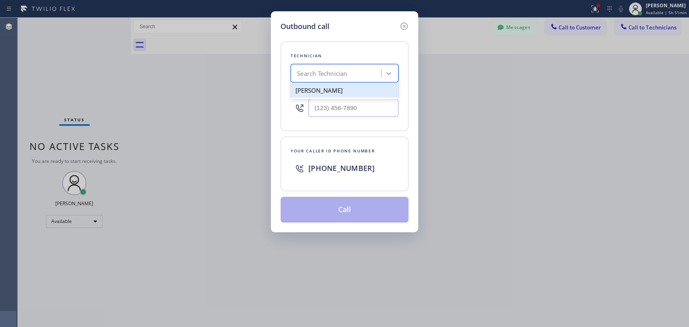
click at [318, 96] on div "Sevak Shirvanian" at bounding box center [345, 90] width 108 height 15
type input "(818) 625-1094"
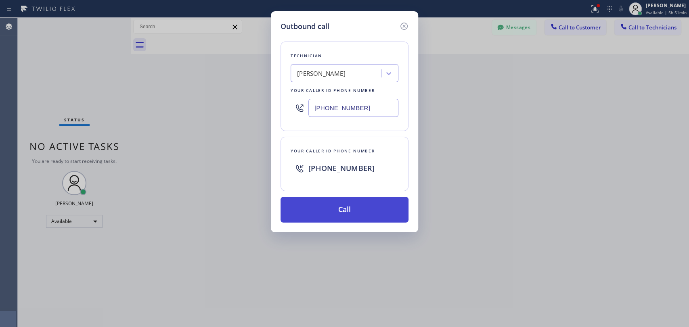
click at [329, 198] on button "Call" at bounding box center [345, 210] width 128 height 26
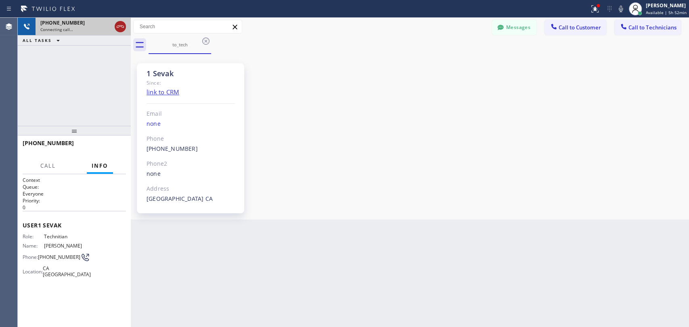
click at [121, 28] on icon at bounding box center [120, 27] width 10 height 10
click at [645, 27] on span "Call to Technicians" at bounding box center [652, 27] width 48 height 7
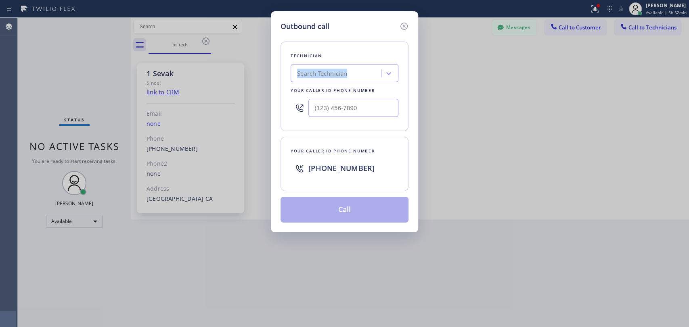
click at [339, 61] on div "Technician Search Technician Your caller id phone number" at bounding box center [345, 87] width 128 height 90
click at [337, 70] on div "Search Technician" at bounding box center [322, 73] width 50 height 9
type input "ыумф"
click at [337, 70] on div "ыум" at bounding box center [329, 74] width 72 height 14
click at [337, 70] on div "Search Technician" at bounding box center [322, 73] width 50 height 9
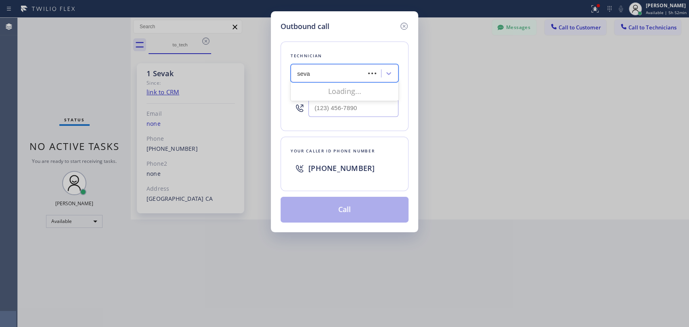
type input "seva"
click at [354, 71] on div "Sevak Shirvanian" at bounding box center [337, 74] width 88 height 14
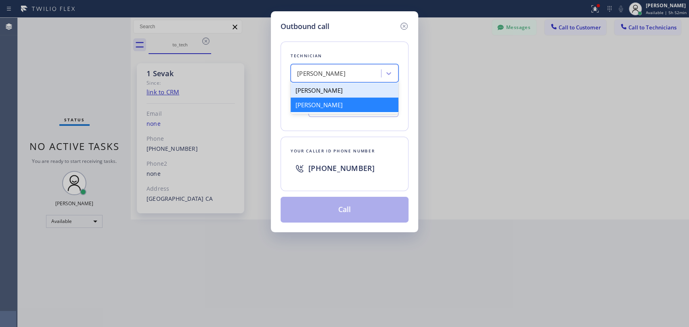
click at [333, 88] on div "Sevan Parseghian" at bounding box center [345, 90] width 108 height 15
type input "(818) 480-0219"
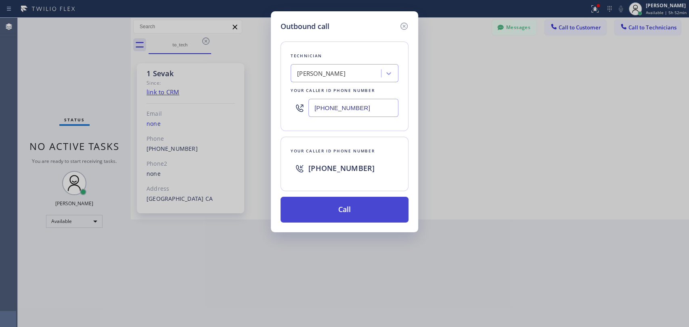
drag, startPoint x: 326, startPoint y: 197, endPoint x: 326, endPoint y: 204, distance: 7.3
click at [326, 204] on button "Call" at bounding box center [345, 210] width 128 height 26
click at [325, 204] on button "Call" at bounding box center [345, 210] width 128 height 26
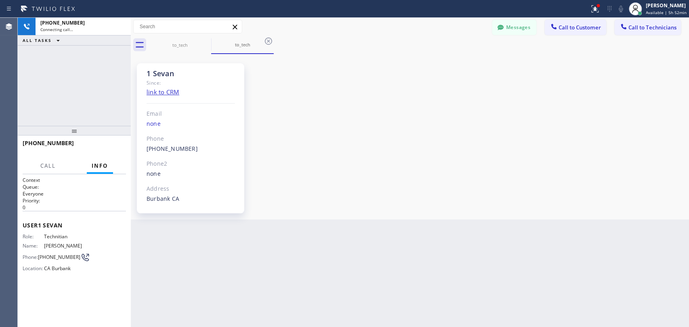
scroll to position [2469, 0]
click at [107, 148] on span "HANG UP" at bounding box center [107, 147] width 25 height 6
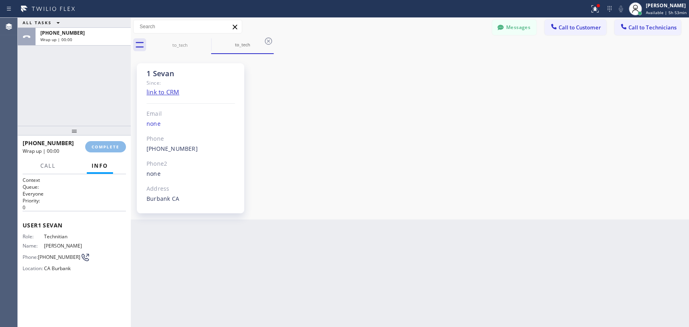
click at [0, 0] on div "1 Sevak Since: link to CRM Email none Phone (818) 625-1094 Outbound call Techni…" at bounding box center [0, 0] width 0 height 0
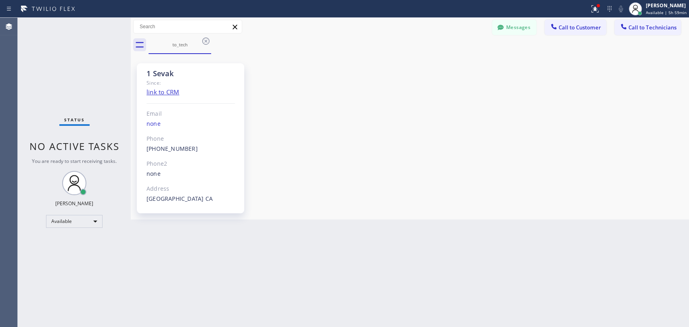
click at [357, 274] on div "Back to Dashboard Change Sender ID Customers Technicians (925) 785-2450 SEARCH …" at bounding box center [410, 173] width 558 height 310
click at [665, 33] on button "Call to Technicians" at bounding box center [647, 27] width 67 height 15
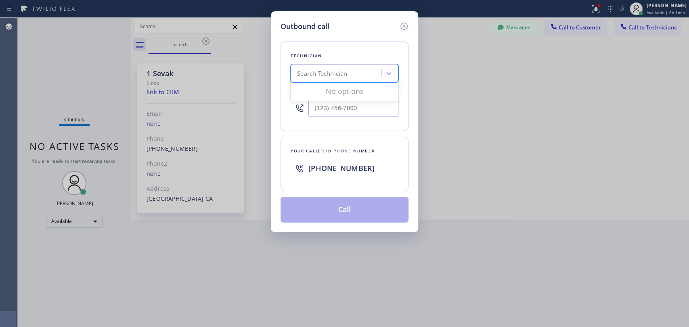
click at [307, 76] on div "Search Technician" at bounding box center [322, 73] width 50 height 9
type input "seva"
click at [318, 88] on div "Sevan Parseghian" at bounding box center [345, 90] width 108 height 15
type input "(818) 480-0219"
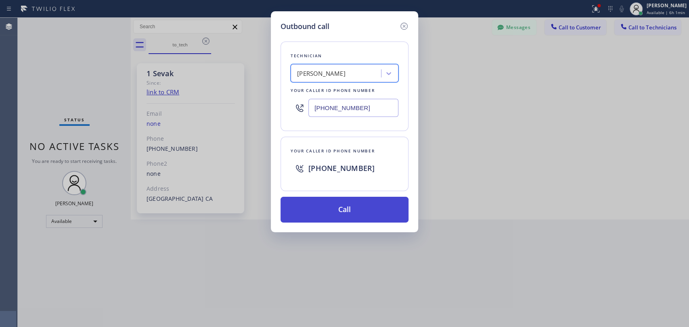
click at [321, 211] on button "Call" at bounding box center [345, 210] width 128 height 26
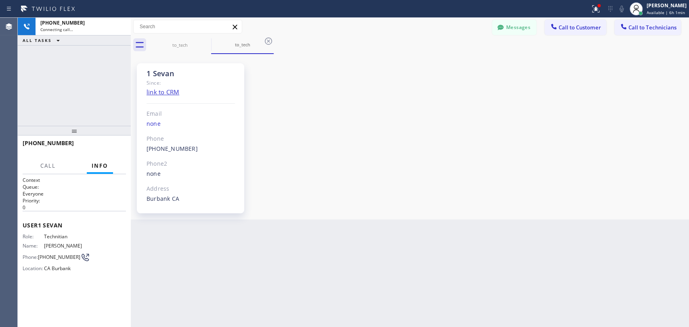
scroll to position [2469, 0]
click at [164, 74] on div "1 Sevan" at bounding box center [191, 73] width 88 height 9
click at [167, 65] on div "1 Sevan Since: link to CRM Email none Phone (818) 480-0219 Outbound call Techni…" at bounding box center [190, 138] width 107 height 150
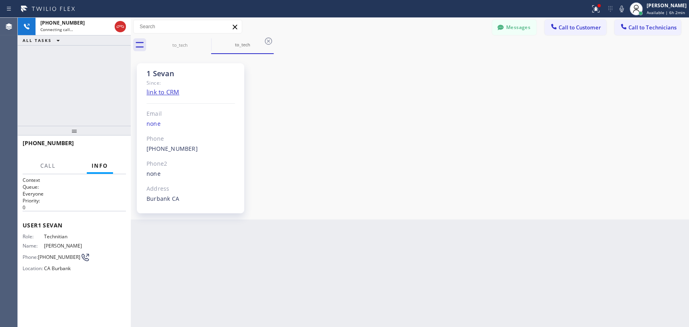
drag, startPoint x: 571, startPoint y: 256, endPoint x: 500, endPoint y: 228, distance: 75.6
click at [571, 253] on div "Back to Dashboard Change Sender ID Customers Technicians (925) 785-2450 SEARCH …" at bounding box center [410, 173] width 558 height 310
click at [109, 146] on span "HANG UP" at bounding box center [107, 147] width 25 height 6
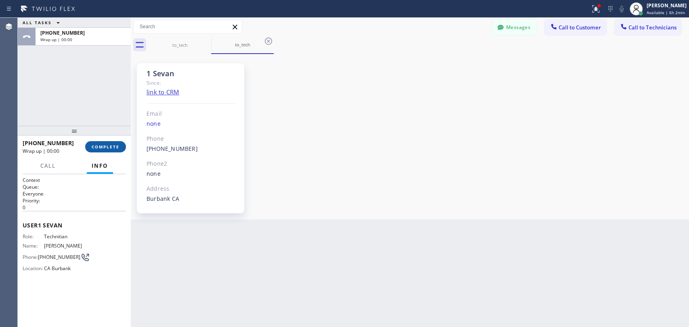
click at [118, 150] on button "COMPLETE" at bounding box center [105, 146] width 41 height 11
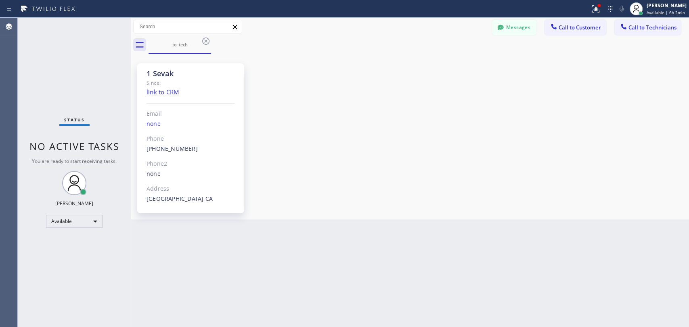
drag, startPoint x: 636, startPoint y: 29, endPoint x: 443, endPoint y: 72, distance: 198.1
click at [636, 29] on span "Call to Technicians" at bounding box center [652, 27] width 48 height 7
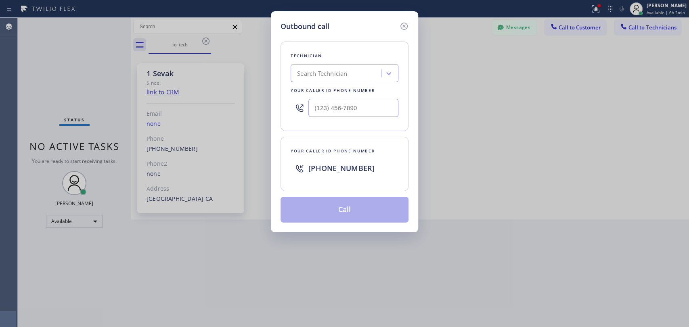
click at [389, 85] on div "Technician Search Technician Your caller id phone number" at bounding box center [345, 87] width 128 height 90
click at [368, 72] on div "Search Technician" at bounding box center [337, 74] width 88 height 14
type input "seva"
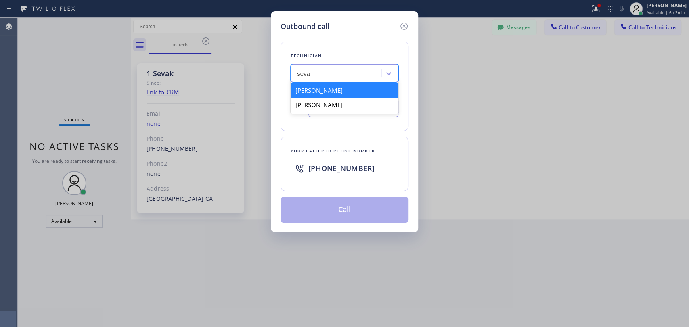
click at [329, 93] on div "Sevan Parseghian" at bounding box center [345, 90] width 108 height 15
type input "(818) 480-0219"
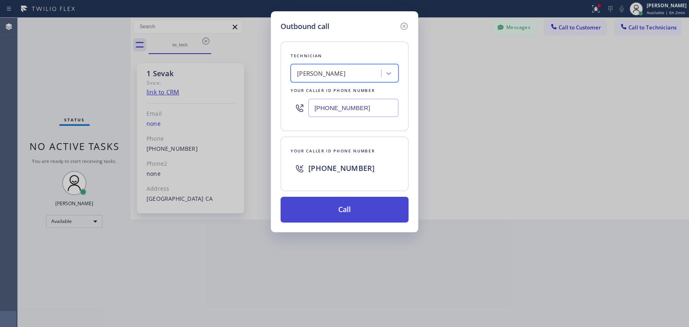
click at [306, 207] on button "Call" at bounding box center [345, 210] width 128 height 26
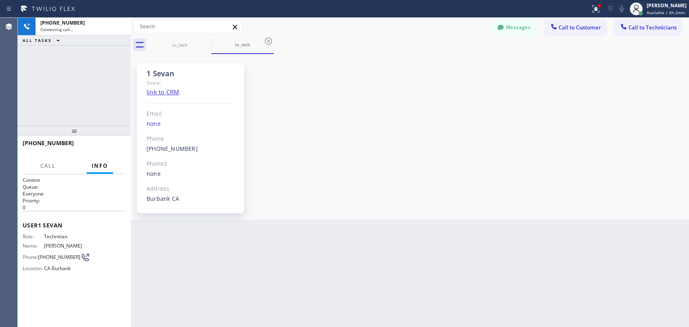
scroll to position [2469, 0]
click at [121, 151] on button "HANG UP" at bounding box center [107, 146] width 38 height 11
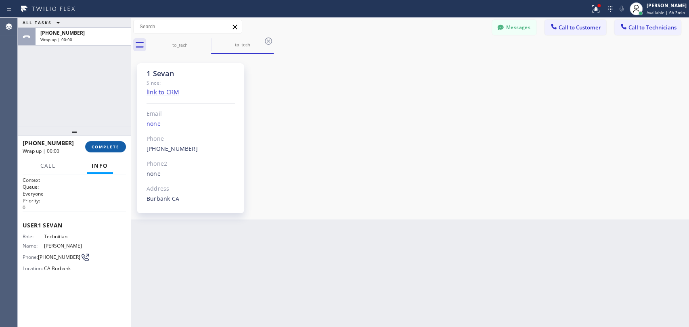
click at [112, 145] on span "COMPLETE" at bounding box center [106, 147] width 28 height 6
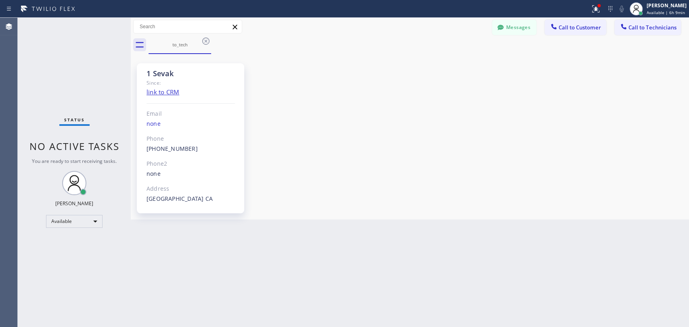
drag, startPoint x: 426, startPoint y: 241, endPoint x: 498, endPoint y: 326, distance: 111.1
click at [426, 241] on div "Back to Dashboard Change Sender ID Customers Technicians (925) 785-2450 SEARCH …" at bounding box center [410, 173] width 558 height 310
click at [38, 193] on div "Status No active tasks You are ready to start receiving tasks. Oleksiy Dmitriev…" at bounding box center [74, 173] width 113 height 310
click at [426, 80] on div "1 Sevak Since: link to CRM Email none Phone (818) 625-1094 Outbound call Techni…" at bounding box center [410, 136] width 554 height 161
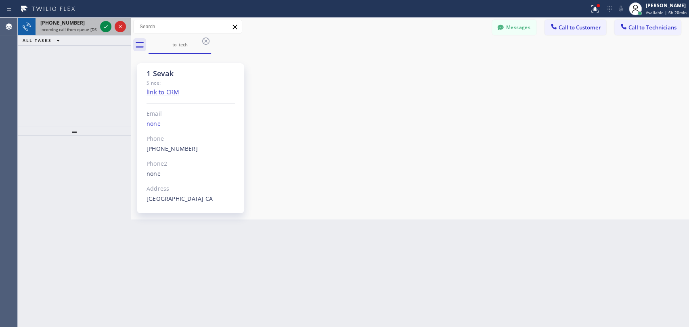
click at [38, 26] on div "+18186251094 Incoming call from queue [DSRs]" at bounding box center [67, 27] width 63 height 18
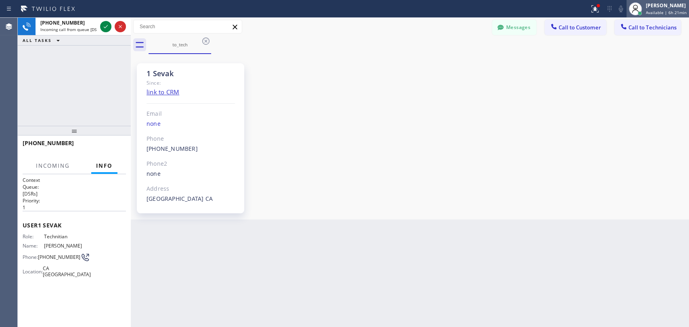
click at [637, 12] on div at bounding box center [640, 13] width 6 height 6
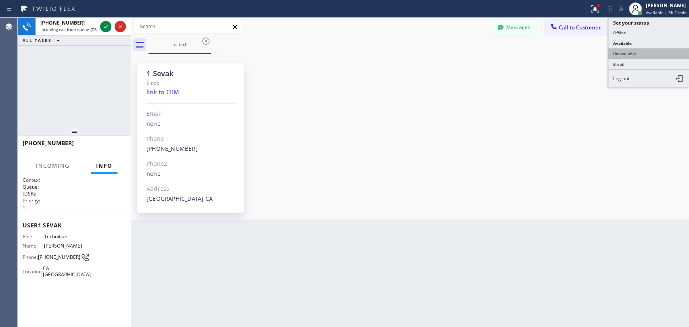
click at [618, 56] on button "Unavailable" at bounding box center [648, 53] width 81 height 10
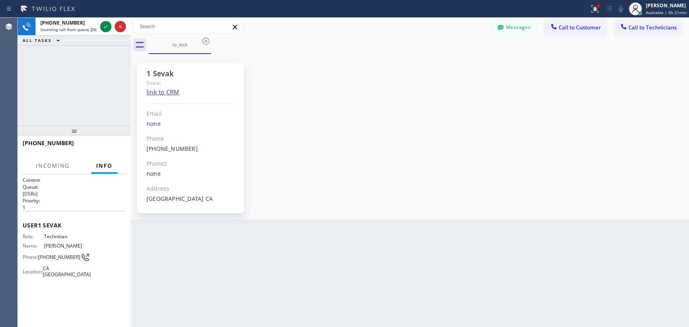
click at [606, 61] on div "1 Sevak Since: link to CRM Email none Phone (818) 625-1094 Outbound call Techni…" at bounding box center [410, 136] width 554 height 161
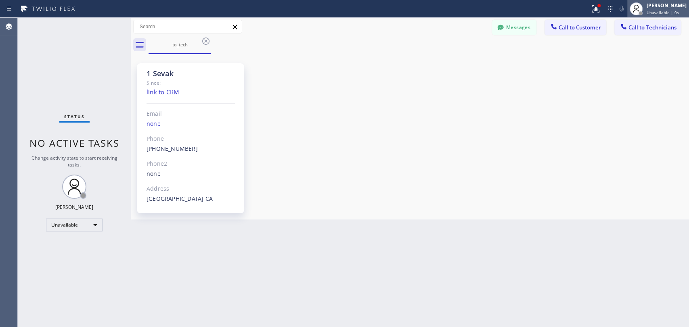
click at [640, 14] on div at bounding box center [641, 13] width 4 height 4
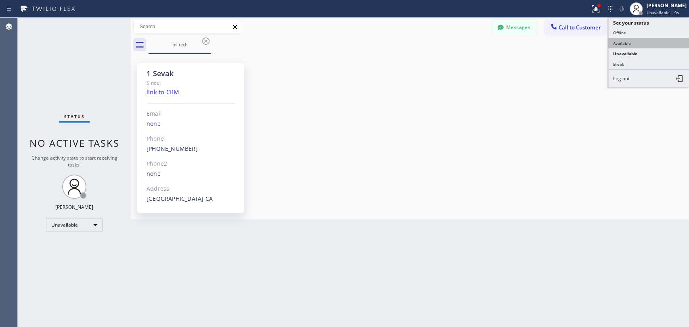
click at [621, 39] on button "Available" at bounding box center [648, 43] width 81 height 10
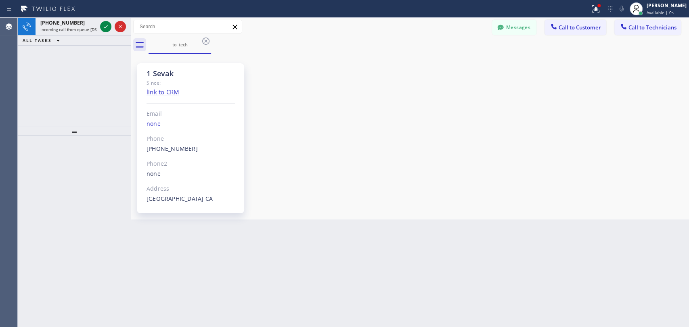
click at [496, 126] on div "1 Sevak Since: link to CRM Email none Phone (818) 625-1094 Outbound call Techni…" at bounding box center [410, 136] width 554 height 161
click at [664, 3] on div "[PERSON_NAME]" at bounding box center [667, 5] width 40 height 7
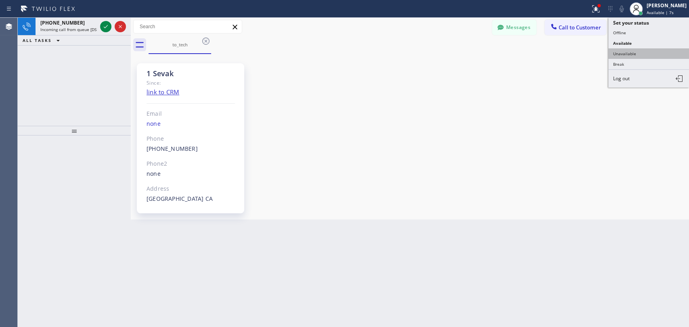
click at [624, 57] on button "Unavailable" at bounding box center [648, 53] width 81 height 10
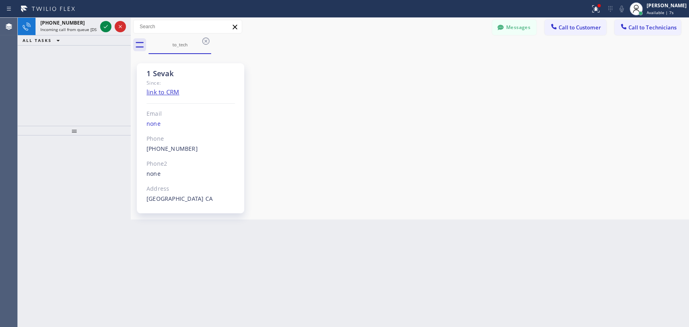
click at [476, 50] on div "to_tech" at bounding box center [419, 45] width 540 height 18
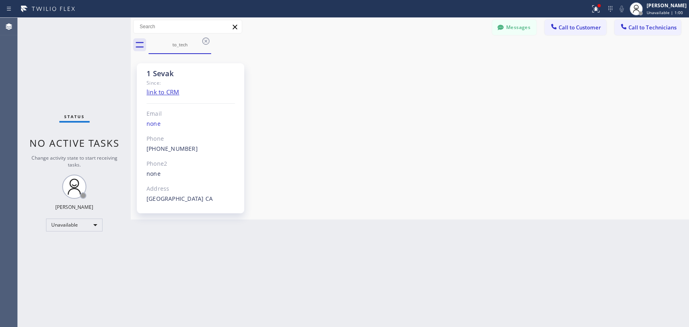
drag, startPoint x: 553, startPoint y: 127, endPoint x: 28, endPoint y: 260, distance: 541.5
click at [553, 127] on div "1 Sevak Since: link to CRM Email none Phone (818) 625-1094 Outbound call Techni…" at bounding box center [410, 136] width 554 height 161
click at [666, 11] on span "Unavailable | 14:23" at bounding box center [666, 13] width 39 height 6
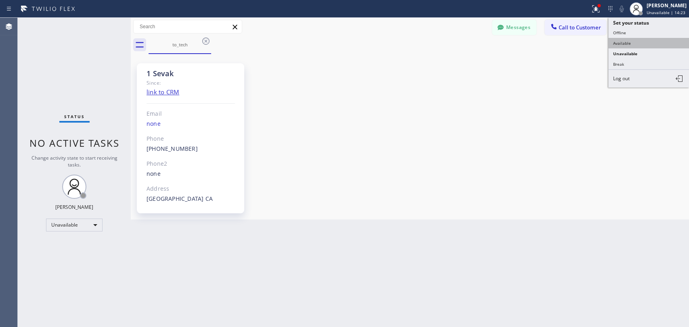
click at [641, 41] on button "Available" at bounding box center [648, 43] width 81 height 10
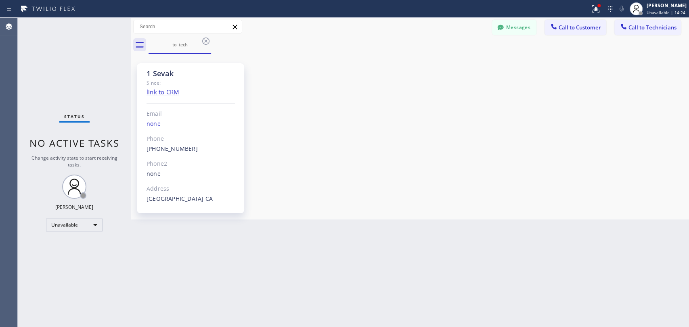
click at [478, 126] on div "1 Sevak Since: link to CRM Email none Phone (818) 625-1094 Outbound call Techni…" at bounding box center [410, 136] width 554 height 161
click at [499, 29] on div "Messages Call to Customer Call to Technicians Outbound call Location Home Allia…" at bounding box center [410, 27] width 558 height 14
click at [501, 28] on icon at bounding box center [500, 27] width 6 height 5
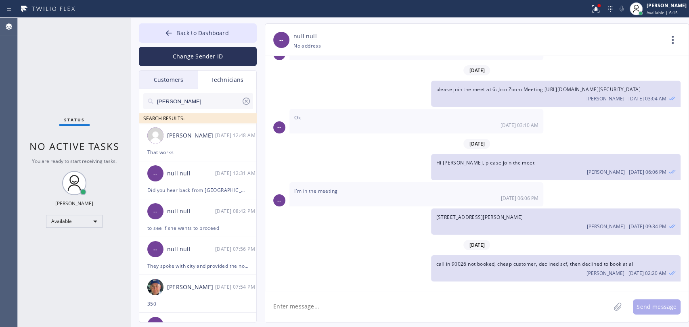
click at [177, 71] on div "Customers" at bounding box center [168, 80] width 59 height 19
click at [177, 75] on div "Customers" at bounding box center [168, 80] width 59 height 19
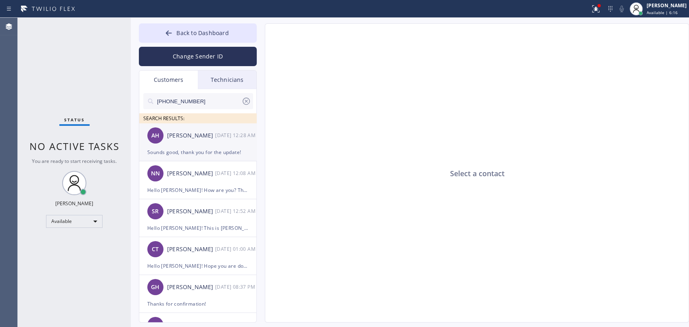
click at [174, 134] on div "[PERSON_NAME]" at bounding box center [191, 135] width 48 height 9
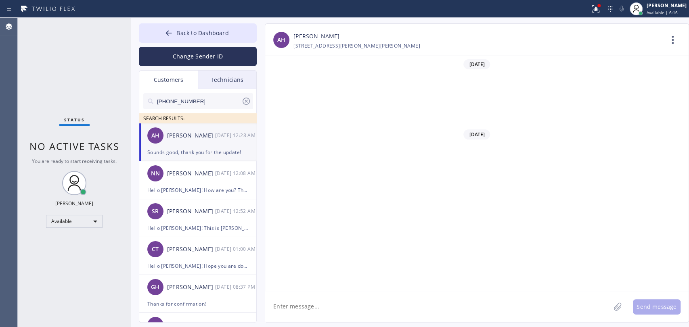
scroll to position [221, 0]
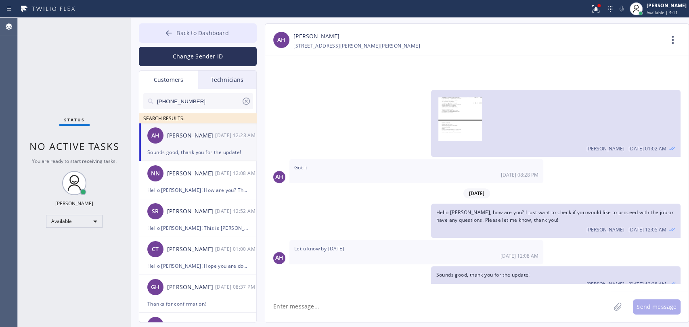
click at [197, 36] on button "Back to Dashboard" at bounding box center [198, 32] width 118 height 19
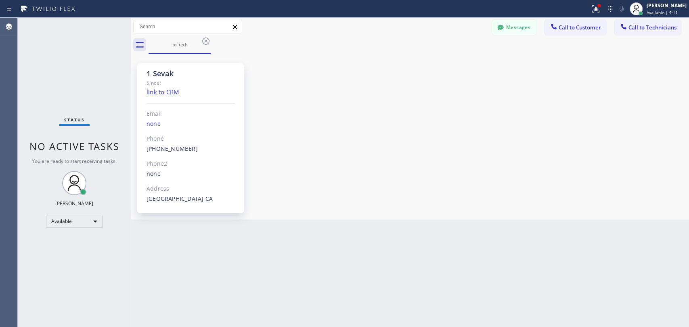
drag, startPoint x: 647, startPoint y: 27, endPoint x: 643, endPoint y: 30, distance: 5.3
click at [647, 28] on span "Call to Technicians" at bounding box center [652, 27] width 48 height 7
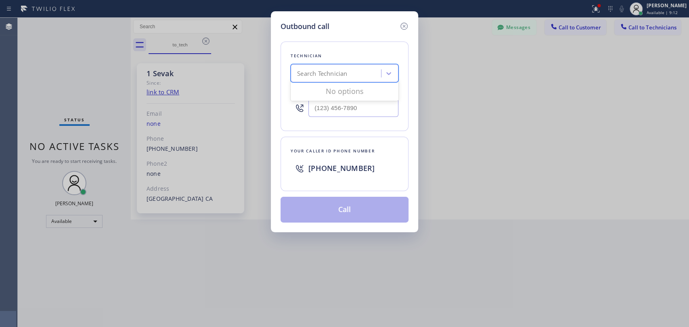
click at [354, 73] on div "Search Technician" at bounding box center [337, 74] width 88 height 14
type input "[PERSON_NAME]"
click at [328, 91] on div "[PERSON_NAME]" at bounding box center [345, 90] width 108 height 15
type input "[PHONE_NUMBER]"
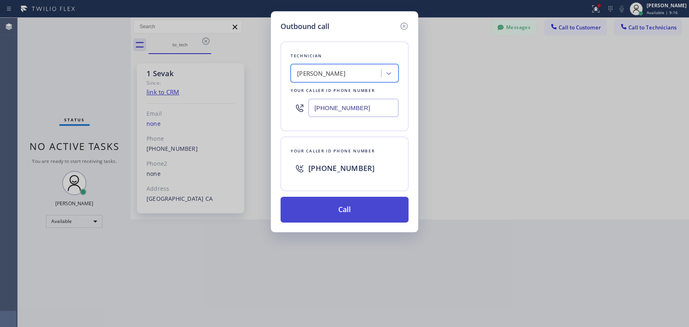
click at [345, 206] on button "Call" at bounding box center [345, 210] width 128 height 26
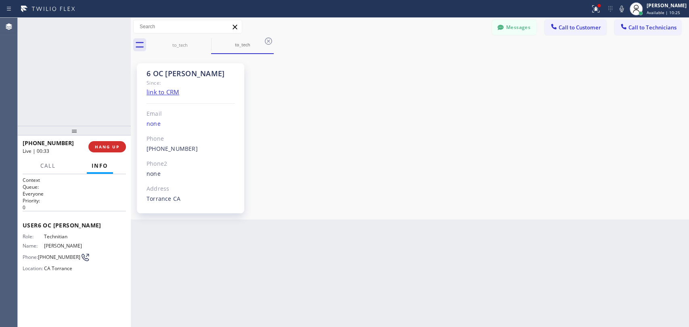
scroll to position [94, 0]
click at [110, 149] on span "HANG UP" at bounding box center [107, 147] width 25 height 6
click at [107, 141] on div "+13105316730 Wrap up | 11:41 COMPLETE" at bounding box center [74, 146] width 103 height 21
click at [107, 141] on button "COMPLETE" at bounding box center [105, 146] width 41 height 11
click at [109, 126] on div at bounding box center [74, 131] width 113 height 10
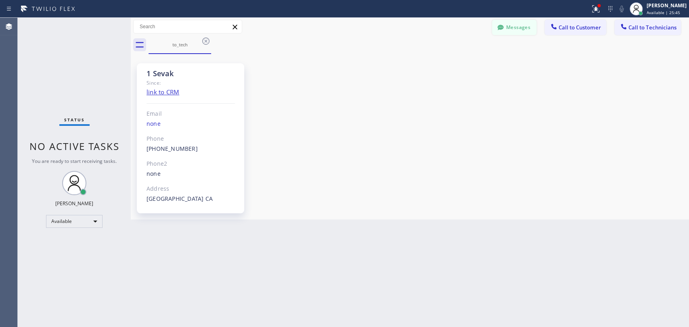
drag, startPoint x: 516, startPoint y: 18, endPoint x: 520, endPoint y: 25, distance: 7.6
click at [519, 22] on div "Messages Call to Customer Call to Technicians Outbound call Location Home Allia…" at bounding box center [410, 27] width 558 height 18
click at [520, 25] on button "Messages" at bounding box center [514, 27] width 44 height 15
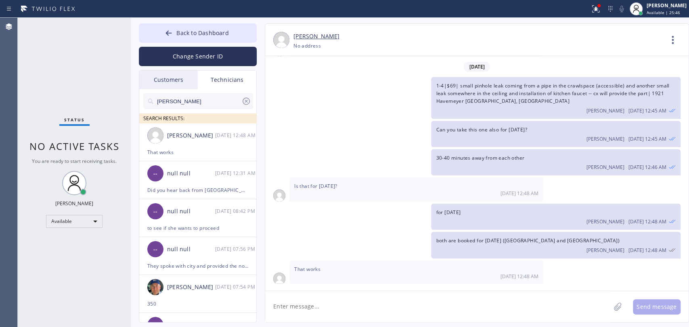
click at [165, 76] on div "Customers" at bounding box center [168, 80] width 59 height 19
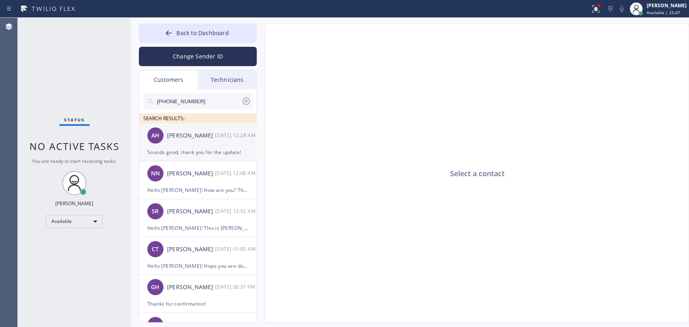
click at [193, 135] on div "[PERSON_NAME]" at bounding box center [191, 135] width 48 height 9
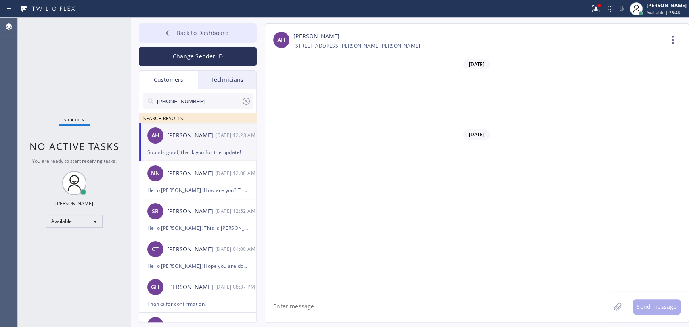
scroll to position [221, 0]
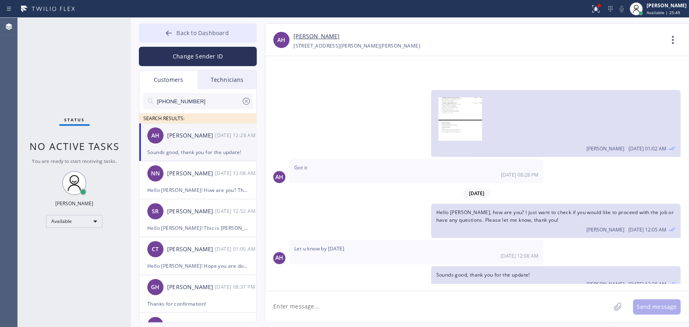
click at [180, 30] on span "Back to Dashboard" at bounding box center [202, 33] width 52 height 8
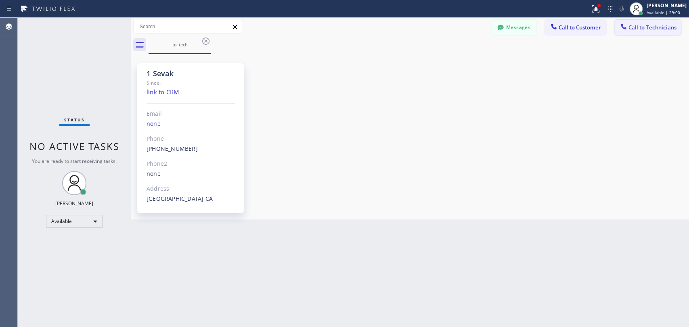
click at [675, 33] on button "Call to Technicians" at bounding box center [647, 27] width 67 height 15
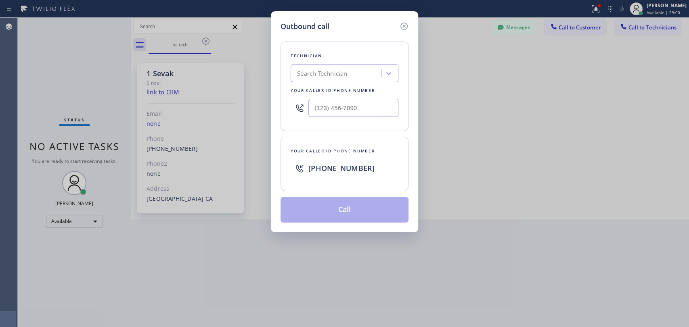
click at [253, 83] on div "Outbound call Technician Search Technician Your caller id phone number Your cal…" at bounding box center [344, 163] width 689 height 327
click at [299, 78] on div "Search Technician" at bounding box center [337, 74] width 88 height 14
type input "alex"
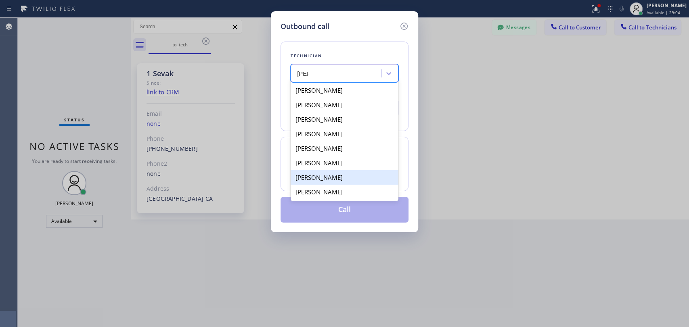
click at [330, 179] on div "Alexey Galkin" at bounding box center [345, 177] width 108 height 15
type input "(858) 401-9159"
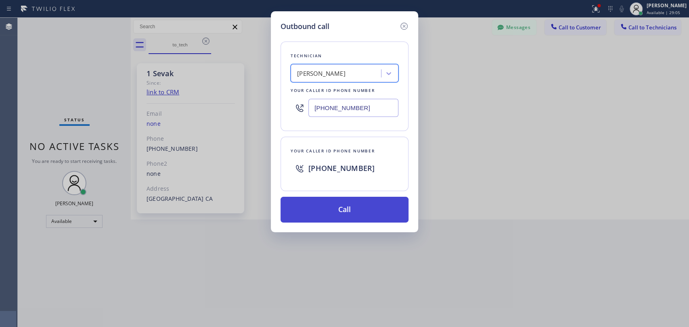
click at [333, 206] on button "Call" at bounding box center [345, 210] width 128 height 26
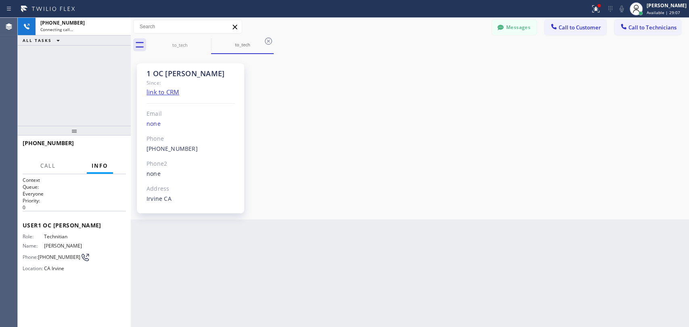
scroll to position [524, 0]
click at [104, 148] on span "HANG UP" at bounding box center [107, 147] width 25 height 6
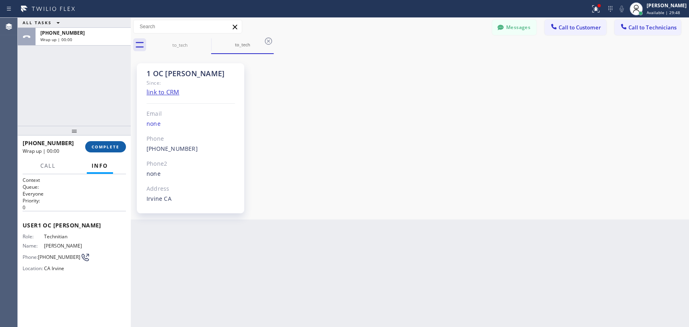
click at [95, 153] on button "COMPLETE" at bounding box center [105, 146] width 41 height 11
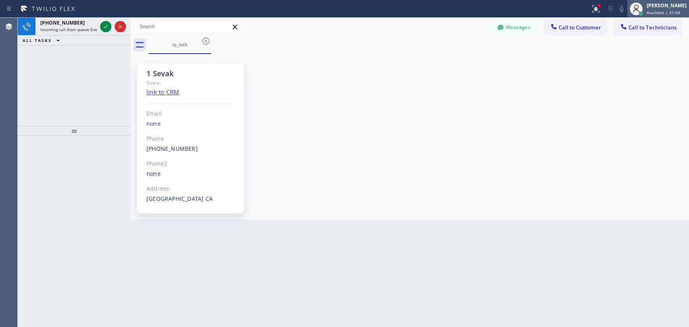
click at [639, 10] on icon at bounding box center [636, 9] width 10 height 10
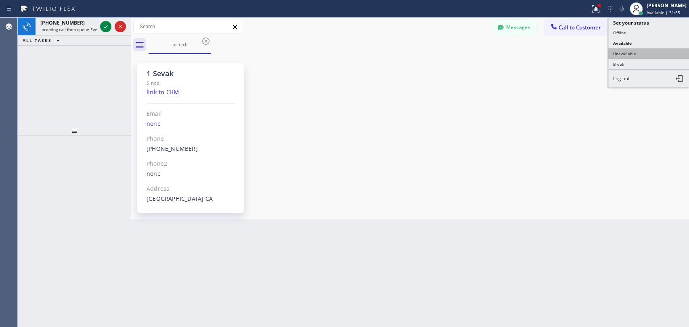
click at [636, 56] on button "Unavailable" at bounding box center [648, 53] width 81 height 10
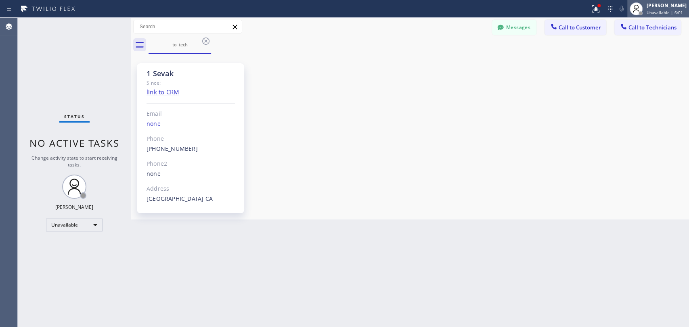
click at [657, 9] on div "Oleksiy Dmitriev Unavailable | 6:01" at bounding box center [667, 9] width 44 height 14
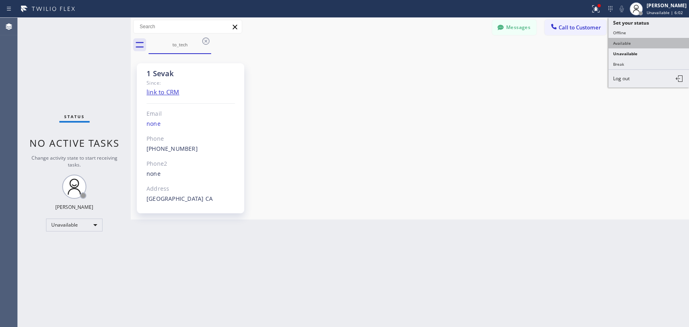
drag, startPoint x: 642, startPoint y: 37, endPoint x: 641, endPoint y: 44, distance: 7.0
click at [641, 44] on button "Available" at bounding box center [648, 43] width 81 height 10
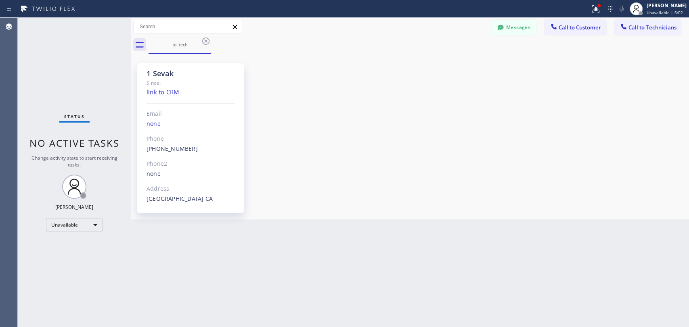
click at [641, 43] on div "to_tech" at bounding box center [419, 45] width 540 height 18
drag, startPoint x: 292, startPoint y: 84, endPoint x: 287, endPoint y: 58, distance: 26.2
click at [292, 84] on div "1 Sevak Since: link to CRM Email none Phone (818) 625-1094 Outbound call Techni…" at bounding box center [410, 136] width 554 height 161
click at [200, 42] on div "to_tech" at bounding box center [179, 45] width 61 height 6
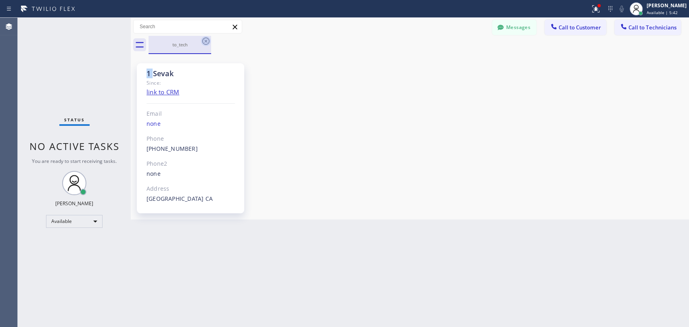
click at [201, 42] on icon at bounding box center [206, 41] width 10 height 10
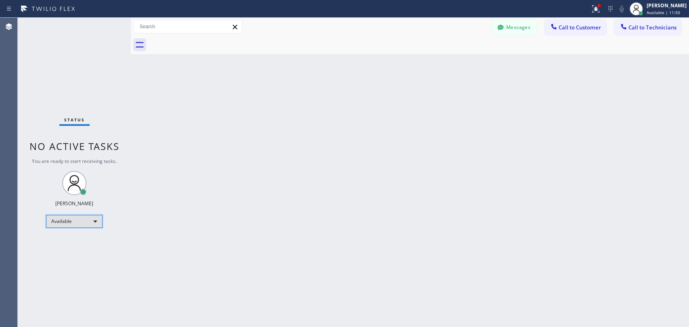
click at [48, 224] on div "Available" at bounding box center [74, 221] width 57 height 13
click at [55, 230] on li "Offline" at bounding box center [73, 232] width 55 height 10
